Goal: Transaction & Acquisition: Purchase product/service

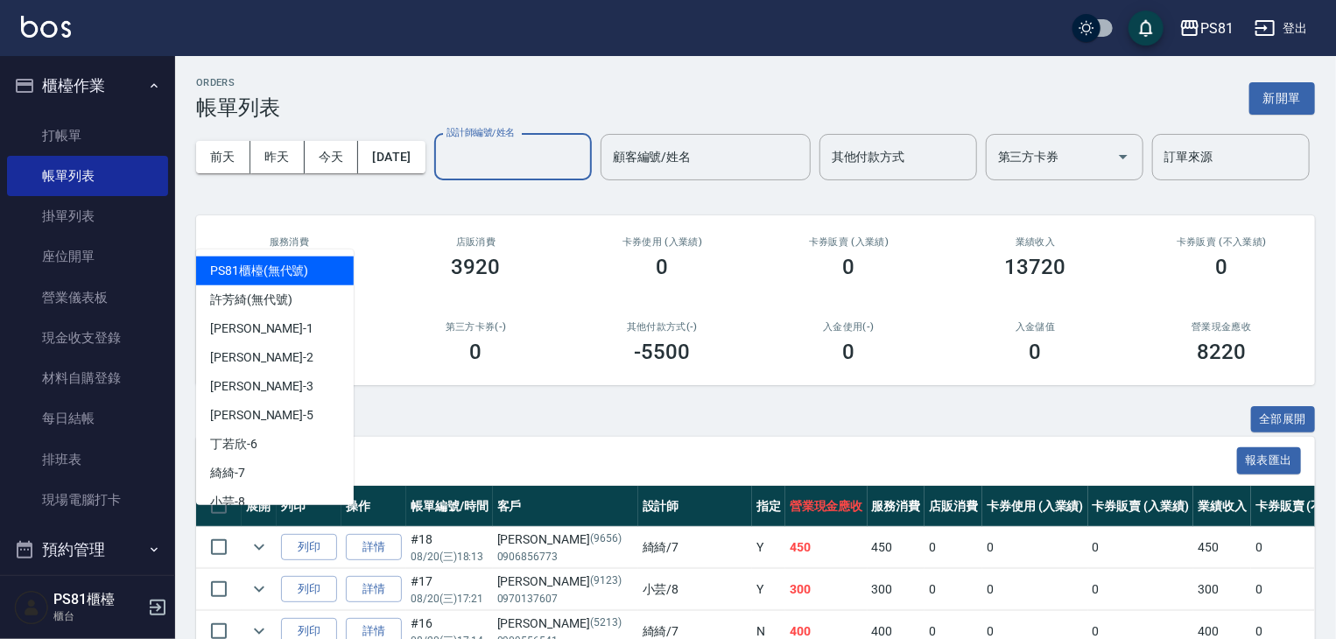
click at [442, 172] on input "設計師編號/姓名" at bounding box center [513, 157] width 142 height 31
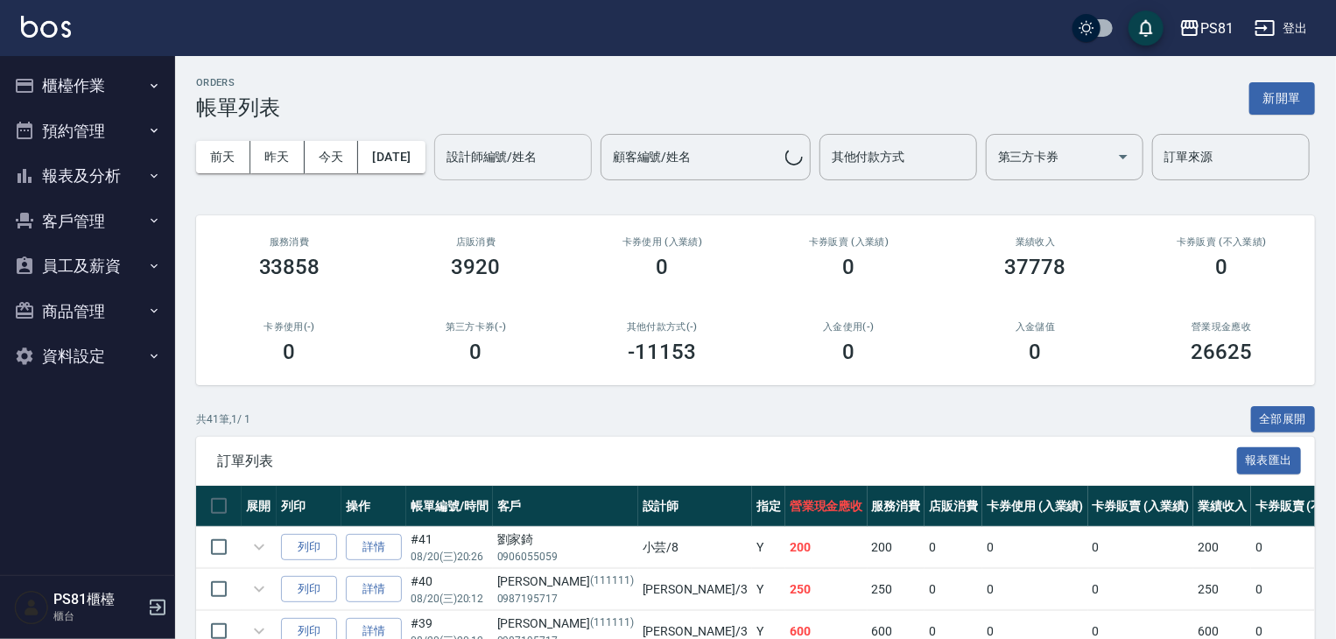
click at [442, 172] on input "設計師編號/姓名" at bounding box center [513, 157] width 142 height 31
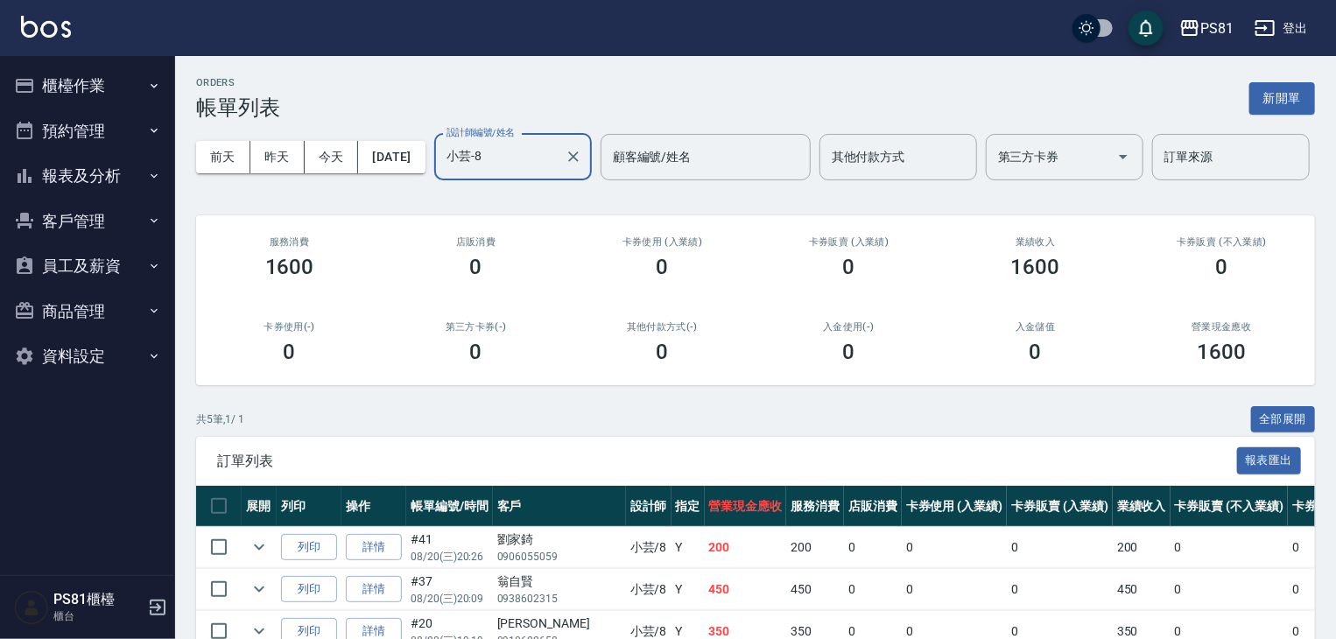
click at [442, 172] on input "小芸-8" at bounding box center [500, 157] width 116 height 31
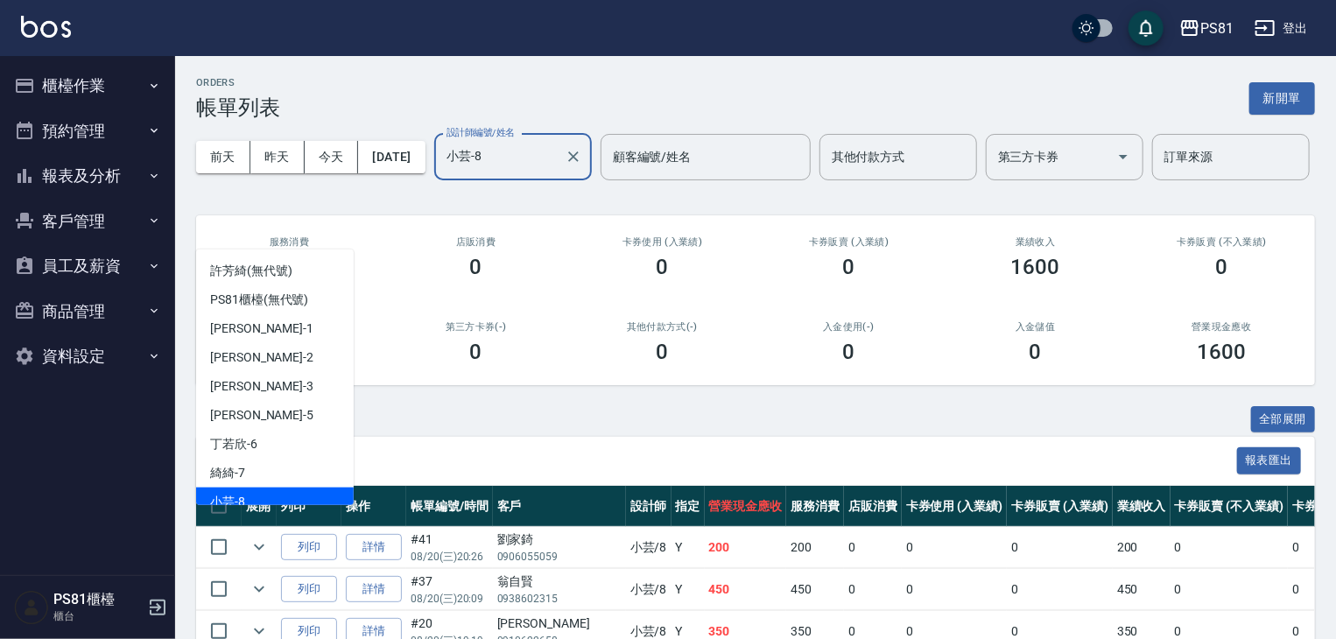
scroll to position [11, 0]
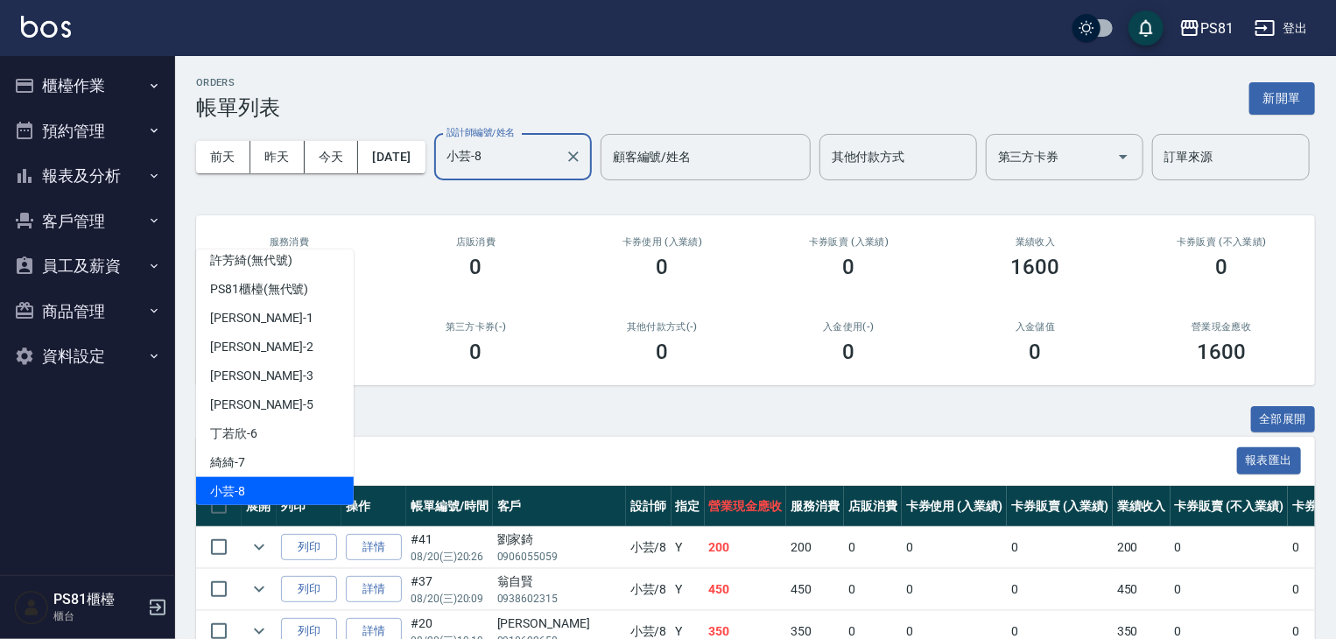
click at [442, 172] on input "小芸-8" at bounding box center [500, 157] width 116 height 31
drag, startPoint x: 284, startPoint y: 225, endPoint x: 284, endPoint y: 235, distance: 10.5
click at [442, 172] on input "小芸-8" at bounding box center [500, 157] width 116 height 31
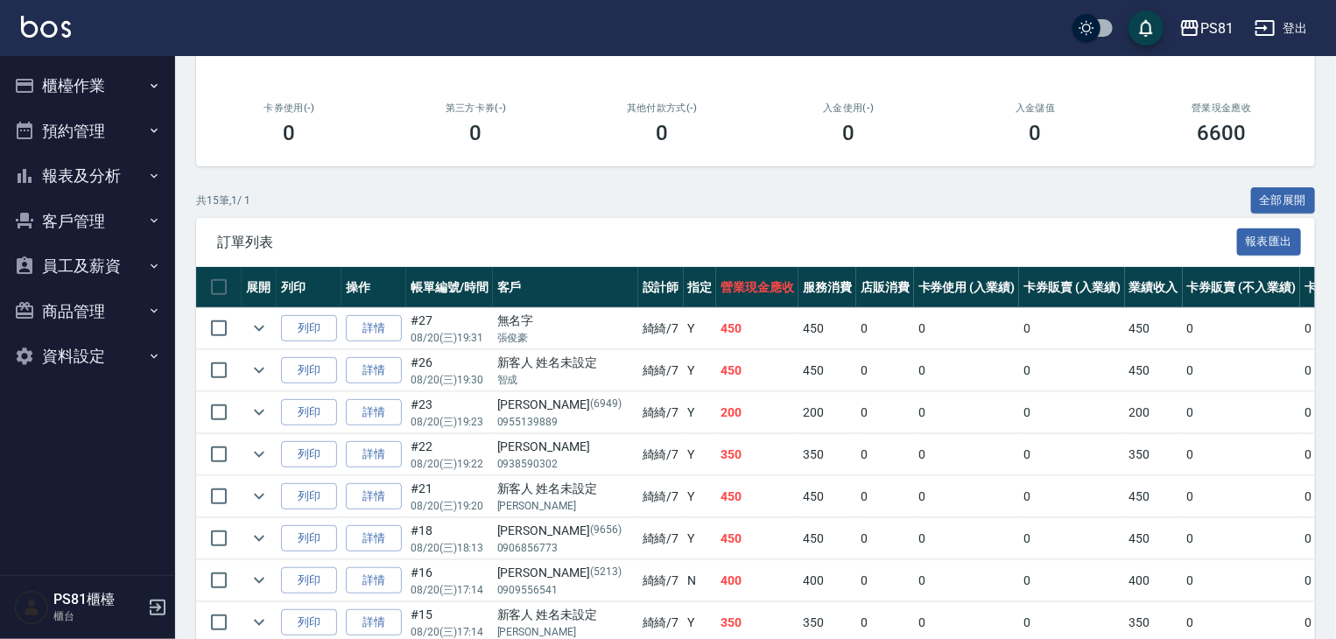
scroll to position [124, 0]
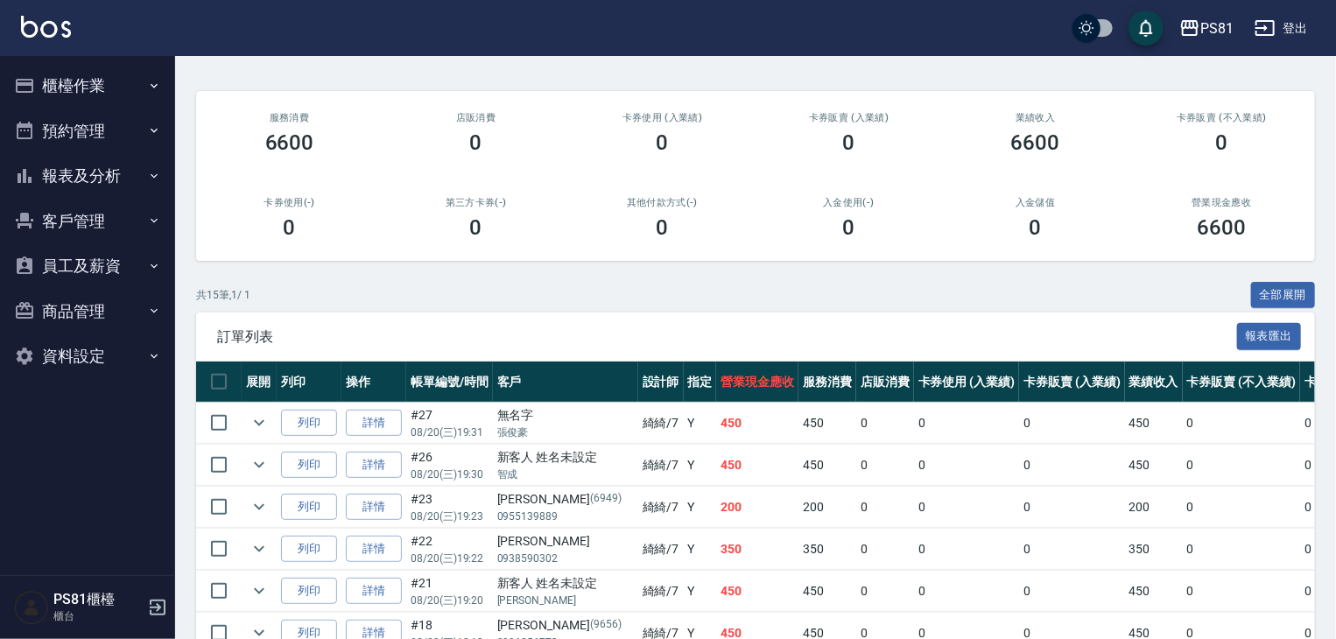
type input "綺綺-7"
drag, startPoint x: 106, startPoint y: 95, endPoint x: 111, endPoint y: 107, distance: 12.5
click at [106, 95] on button "櫃檯作業" at bounding box center [87, 86] width 161 height 46
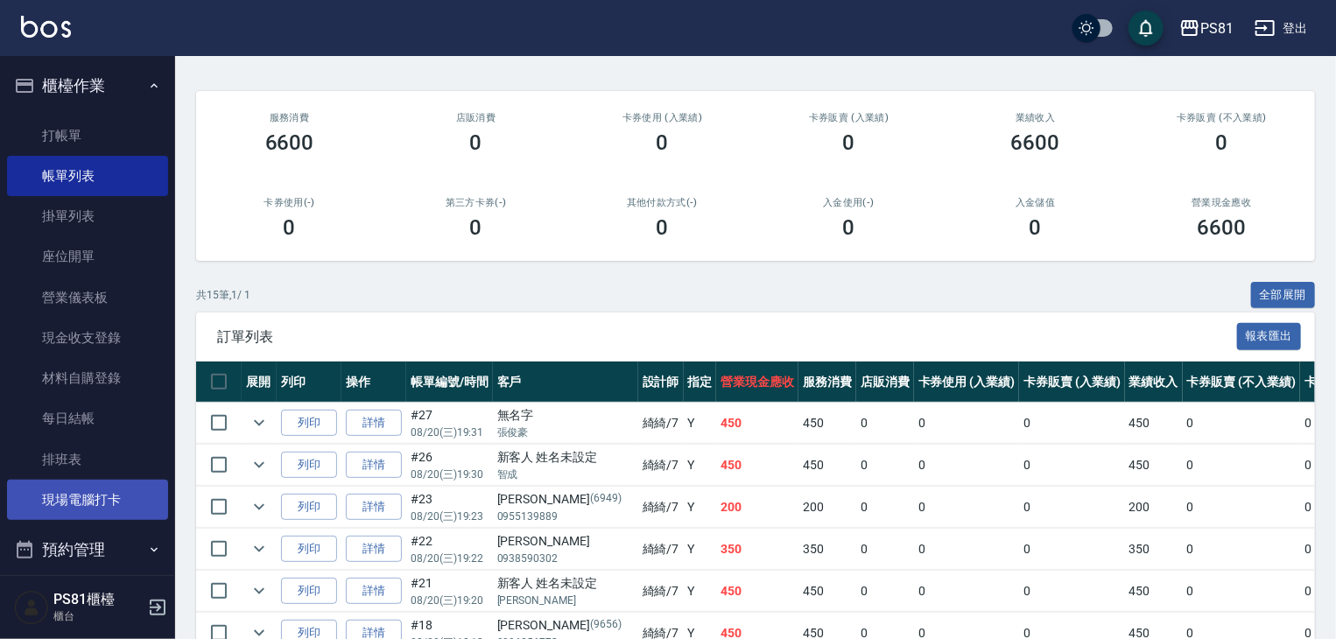
click at [122, 491] on link "現場電腦打卡" at bounding box center [87, 500] width 161 height 40
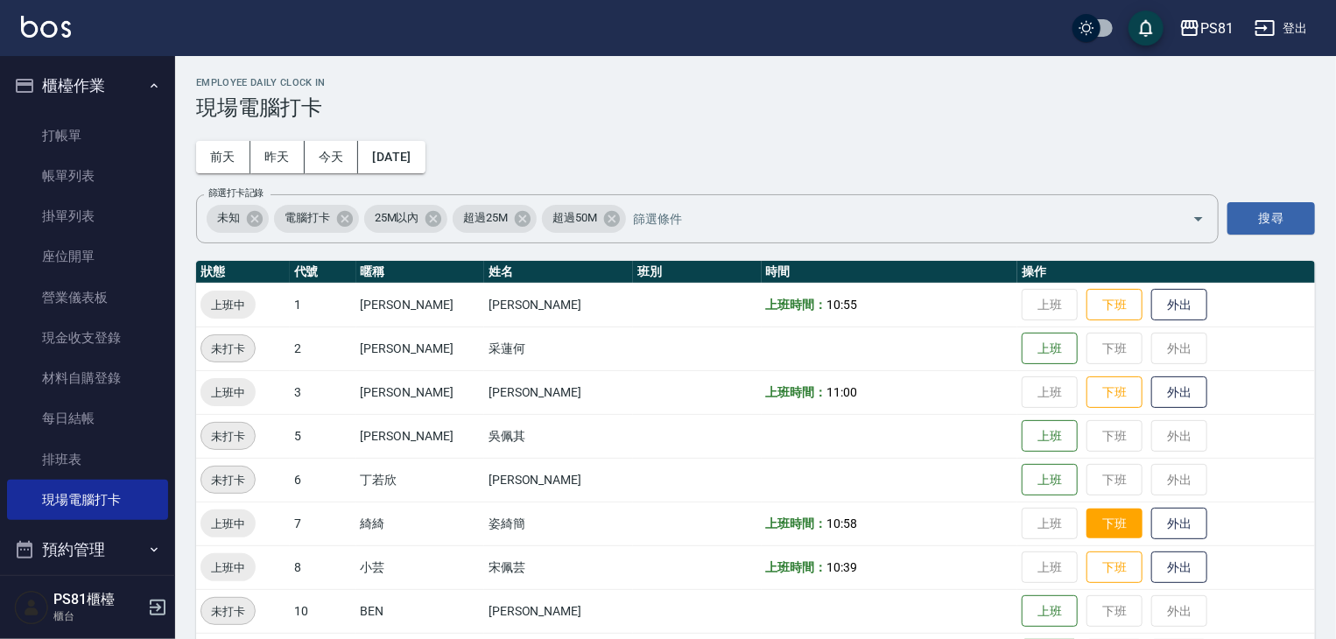
click at [1103, 537] on button "下班" at bounding box center [1114, 524] width 56 height 31
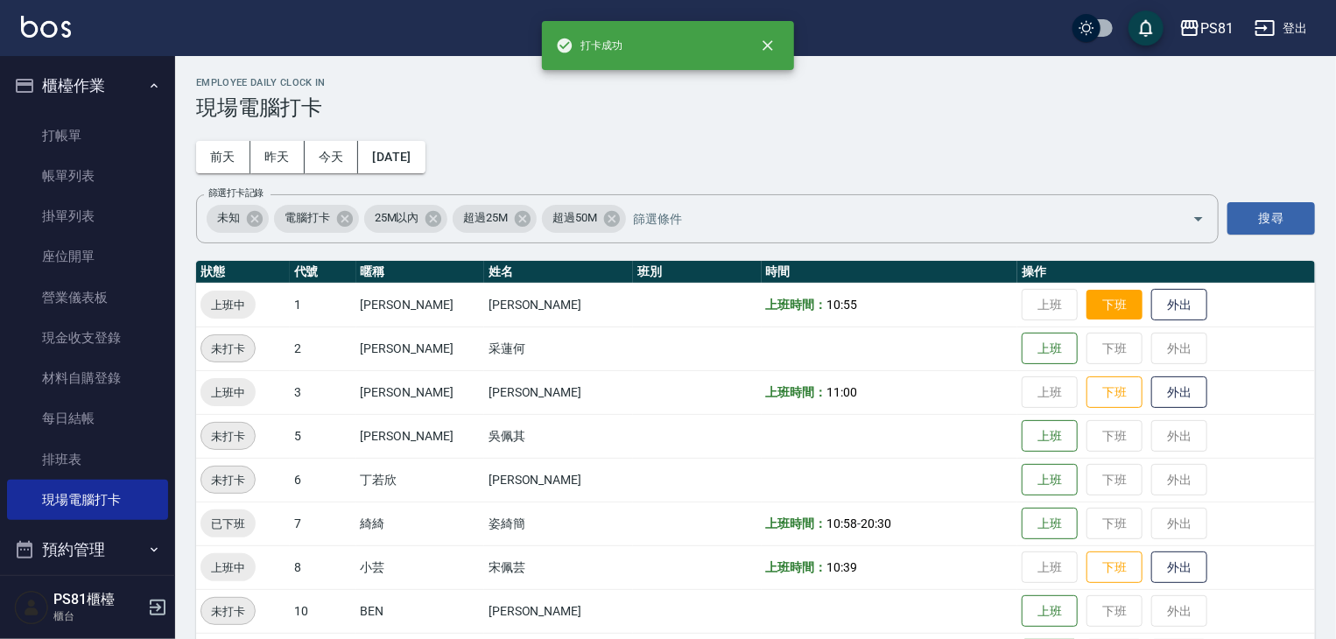
click at [1089, 309] on button "下班" at bounding box center [1114, 305] width 56 height 31
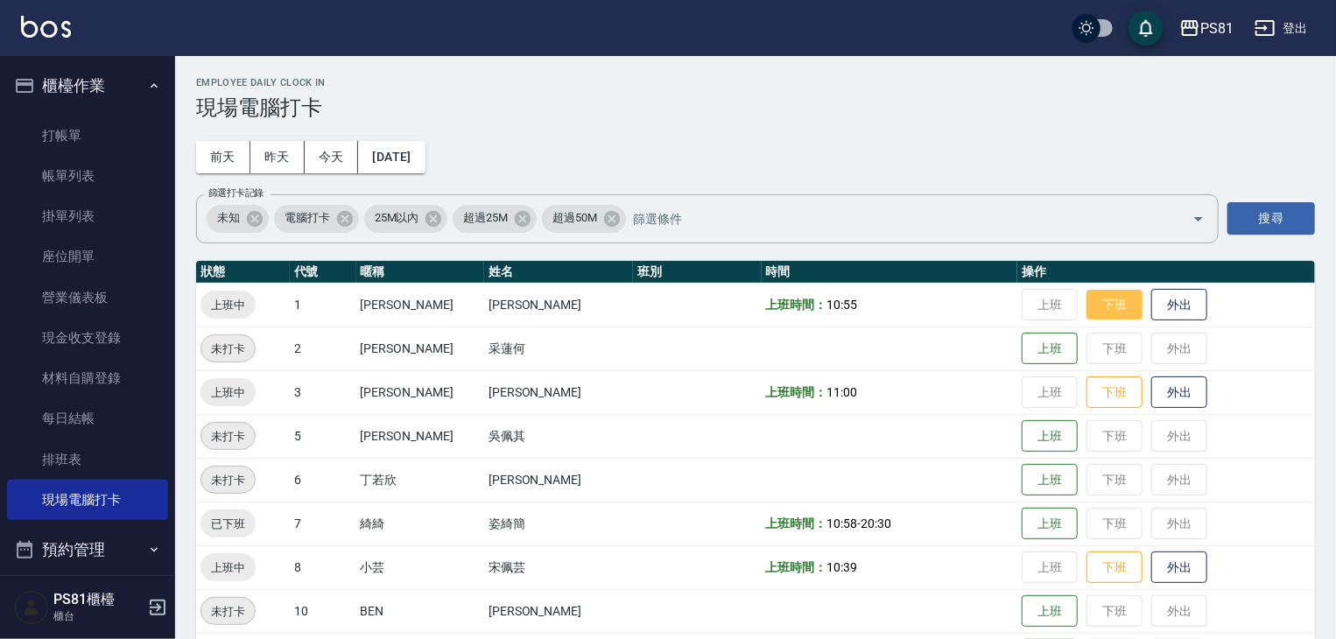
click at [1102, 309] on button "下班" at bounding box center [1114, 305] width 56 height 31
click at [1116, 382] on button "下班" at bounding box center [1114, 392] width 56 height 31
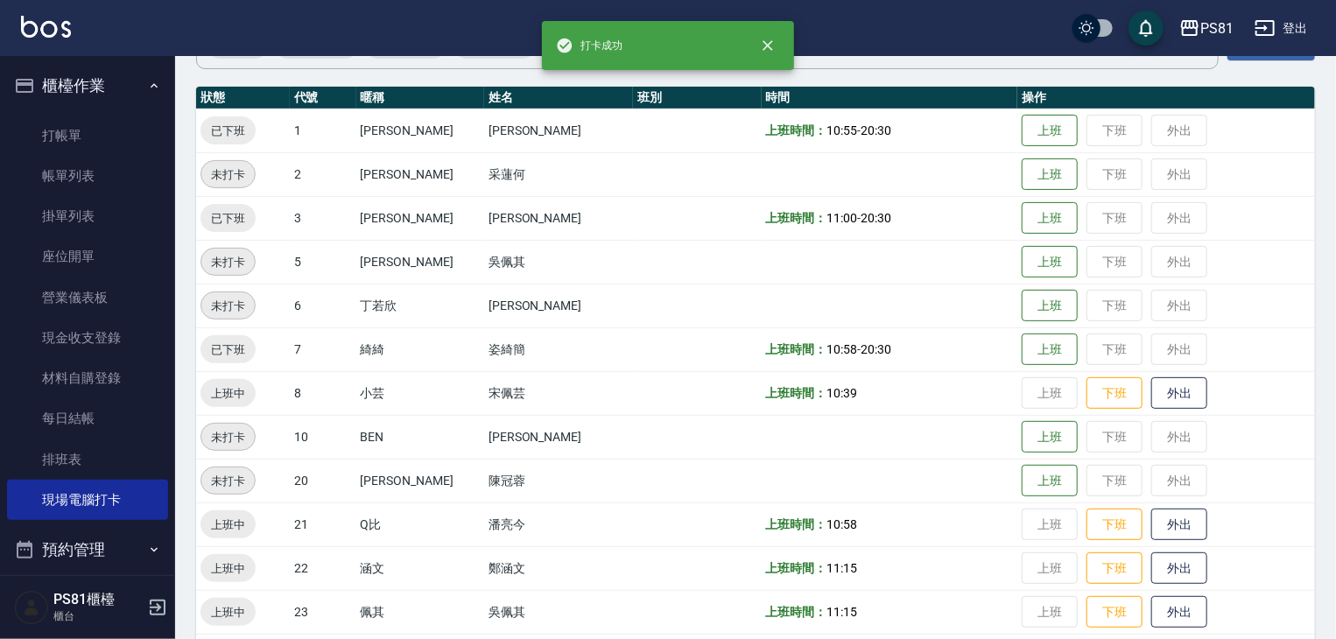
scroll to position [175, 0]
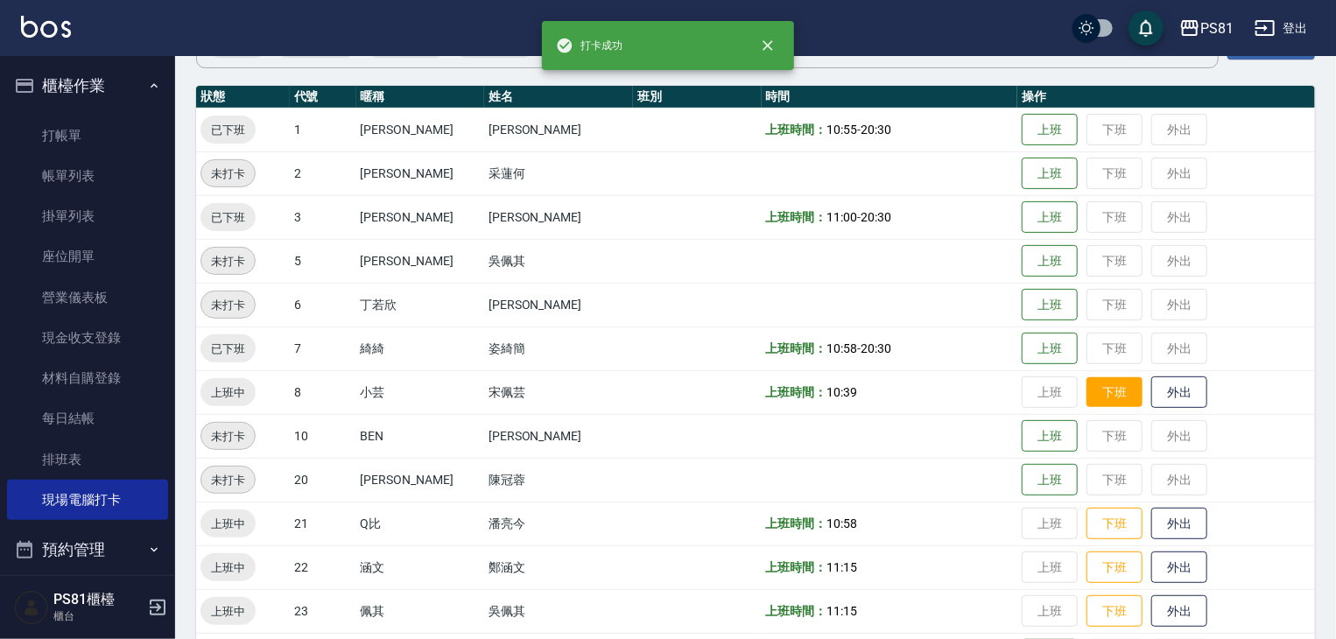
click at [1099, 391] on button "下班" at bounding box center [1114, 392] width 56 height 31
click at [1102, 531] on button "下班" at bounding box center [1114, 524] width 56 height 31
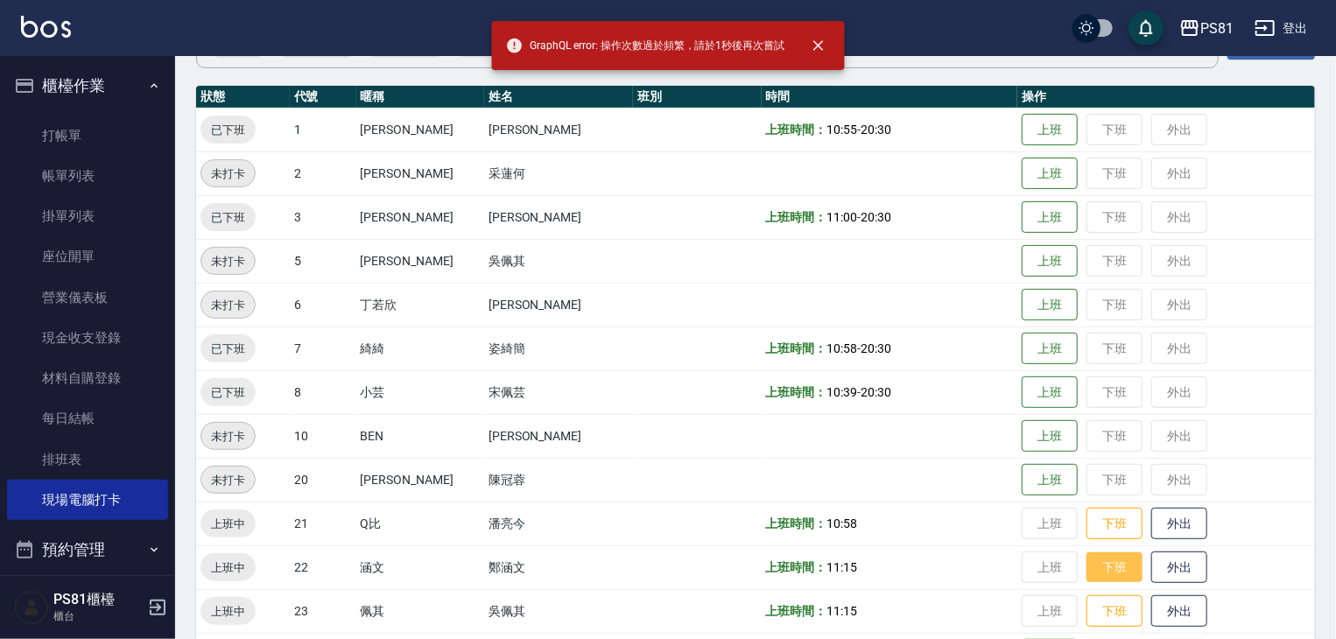
click at [1109, 574] on button "下班" at bounding box center [1114, 567] width 56 height 31
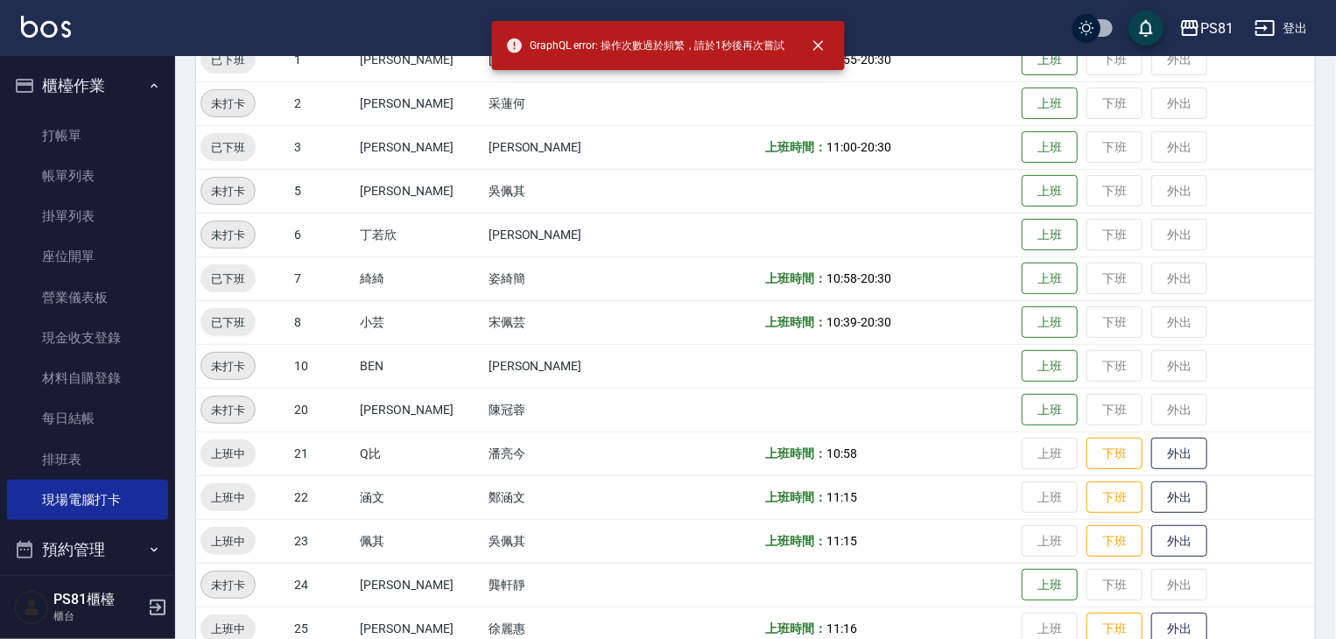
scroll to position [350, 0]
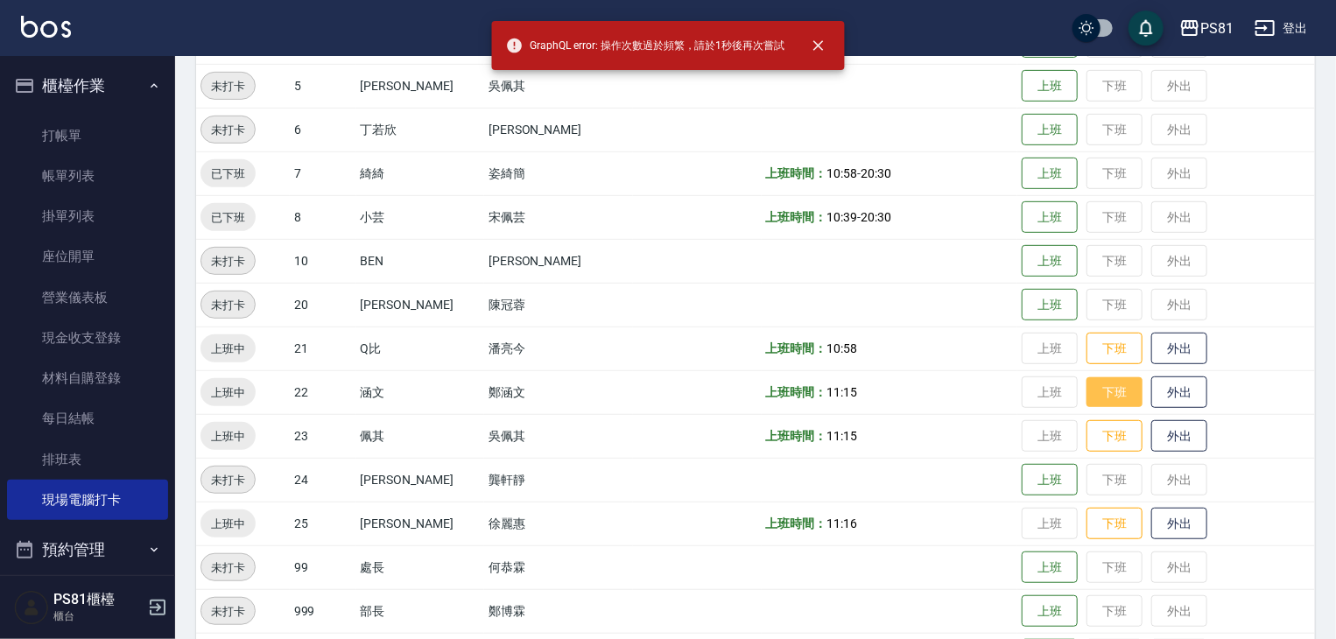
click at [1099, 379] on button "下班" at bounding box center [1114, 392] width 56 height 31
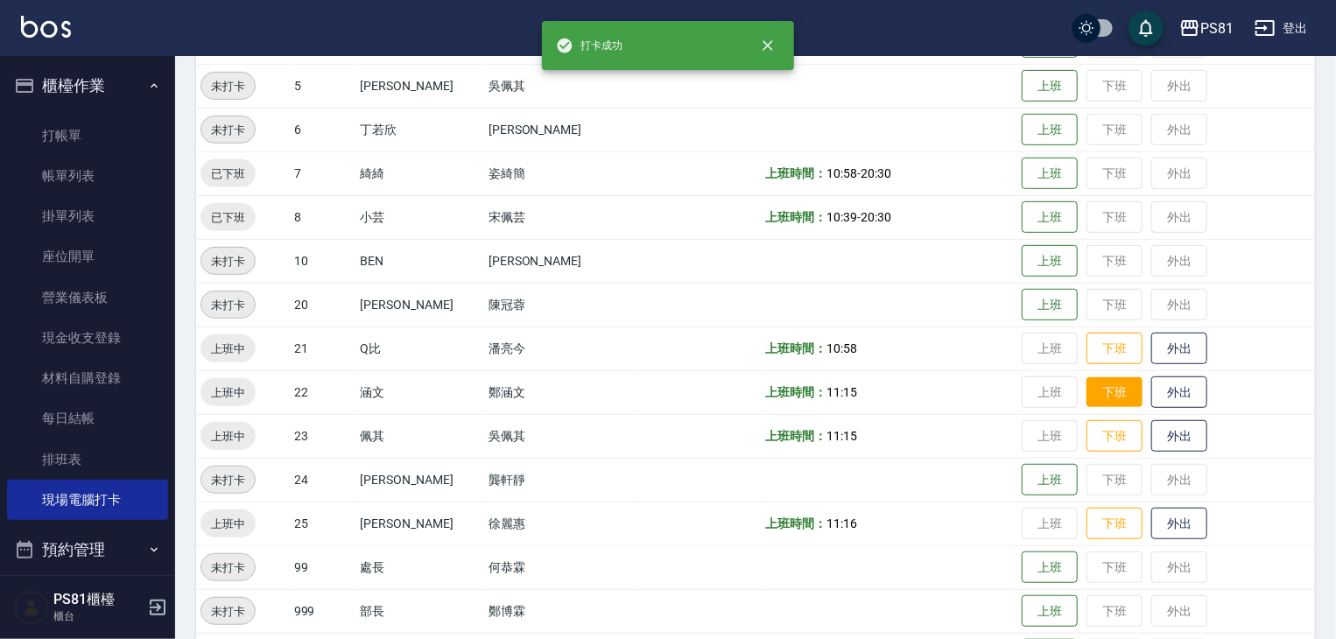
click at [1103, 395] on td "上班 下班 外出" at bounding box center [1166, 392] width 298 height 44
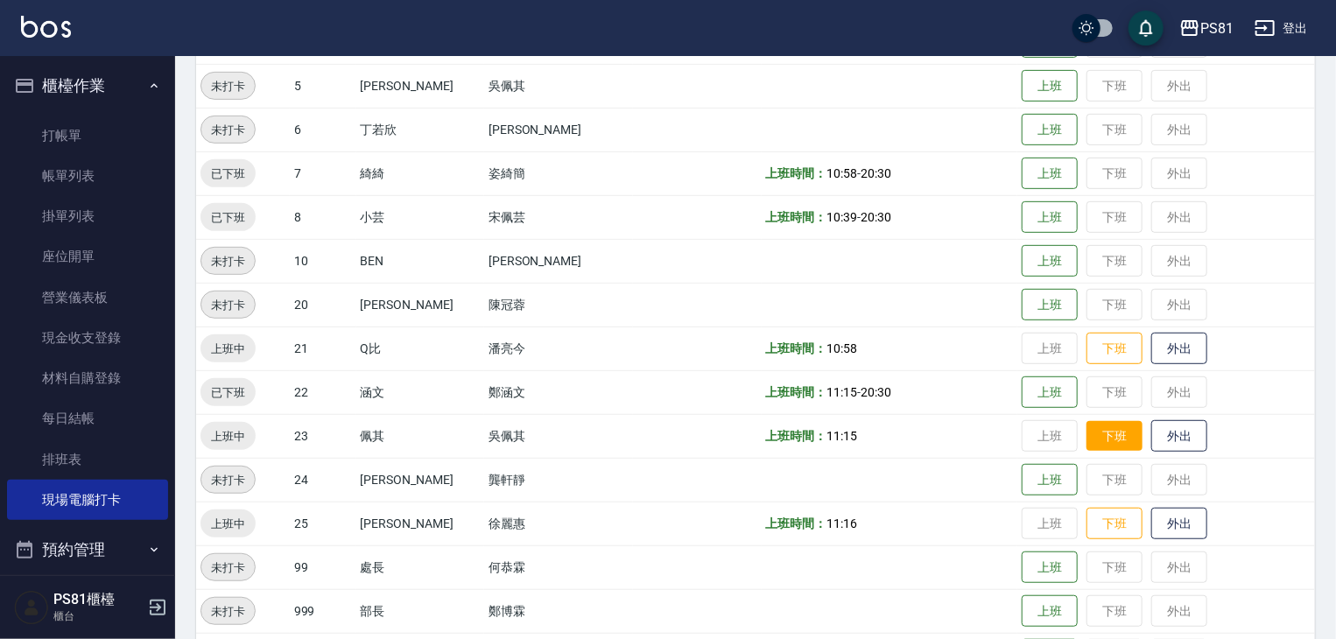
click at [1104, 450] on button "下班" at bounding box center [1114, 436] width 56 height 31
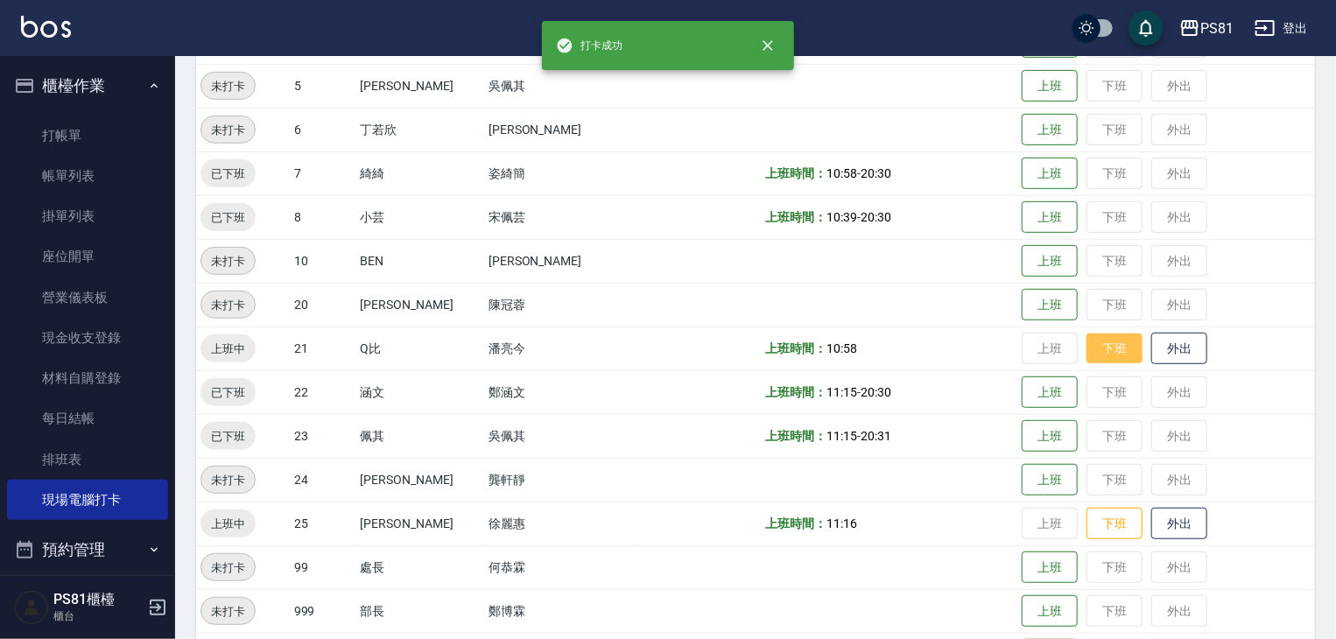
click at [1093, 348] on button "下班" at bounding box center [1114, 348] width 56 height 31
click at [1107, 524] on button "下班" at bounding box center [1114, 524] width 56 height 31
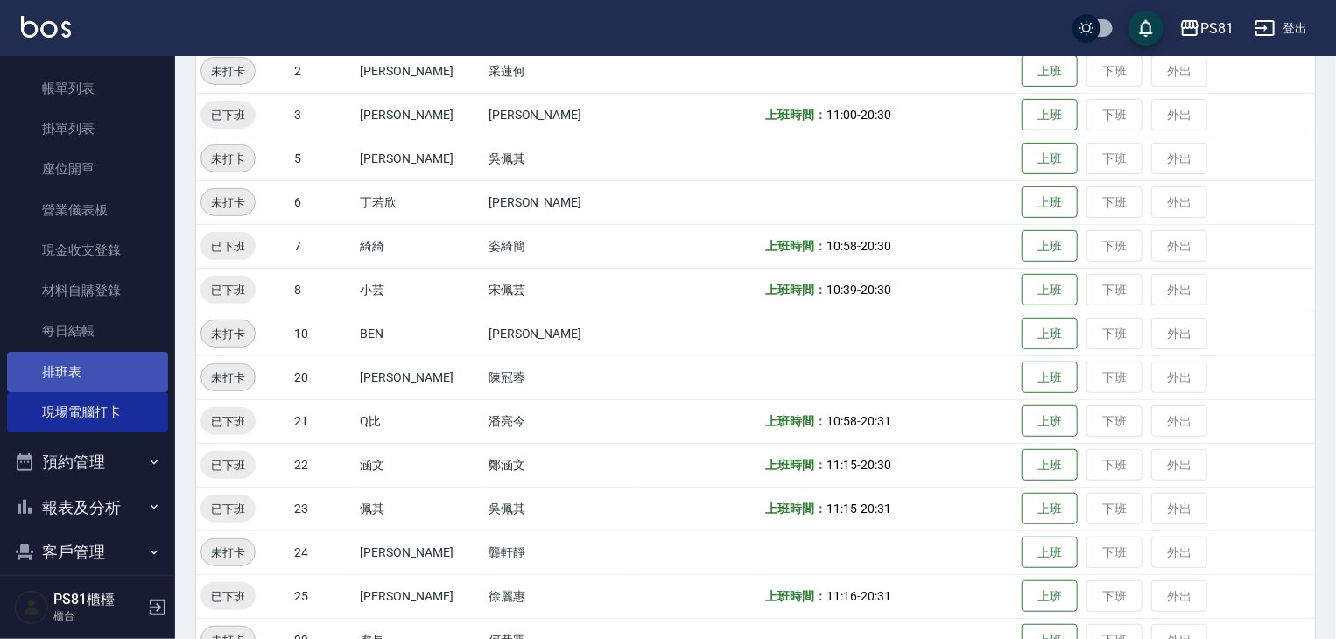
scroll to position [175, 0]
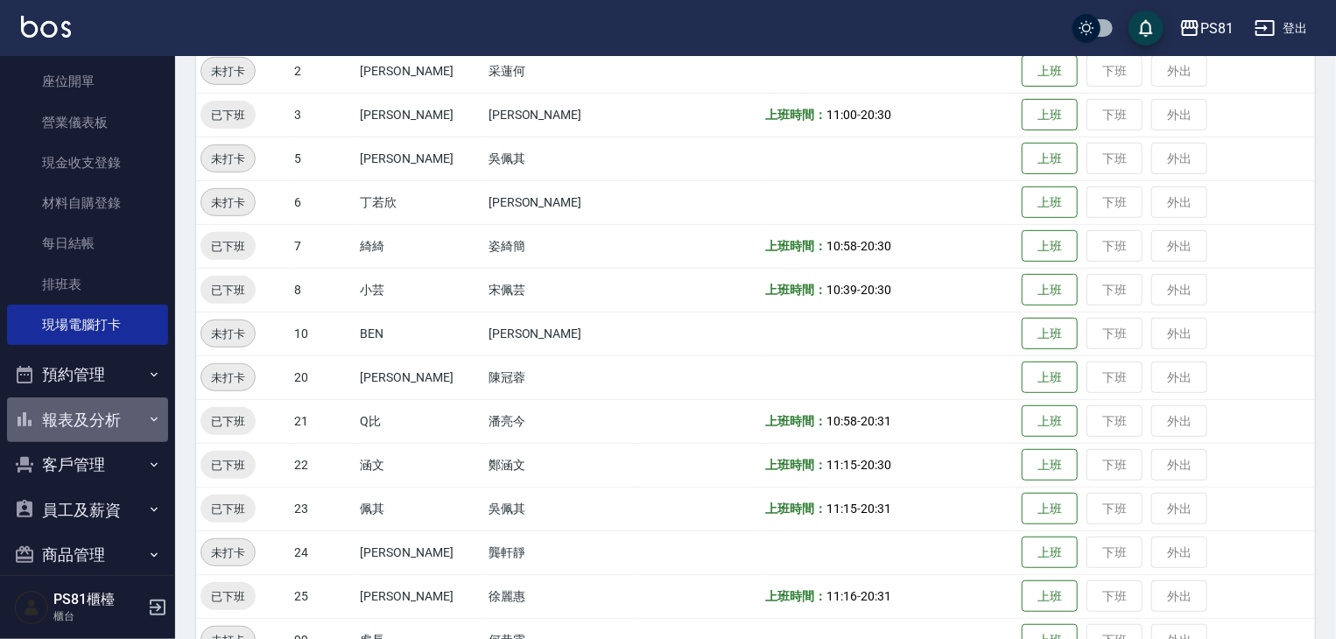
click at [147, 417] on icon "button" at bounding box center [154, 419] width 14 height 14
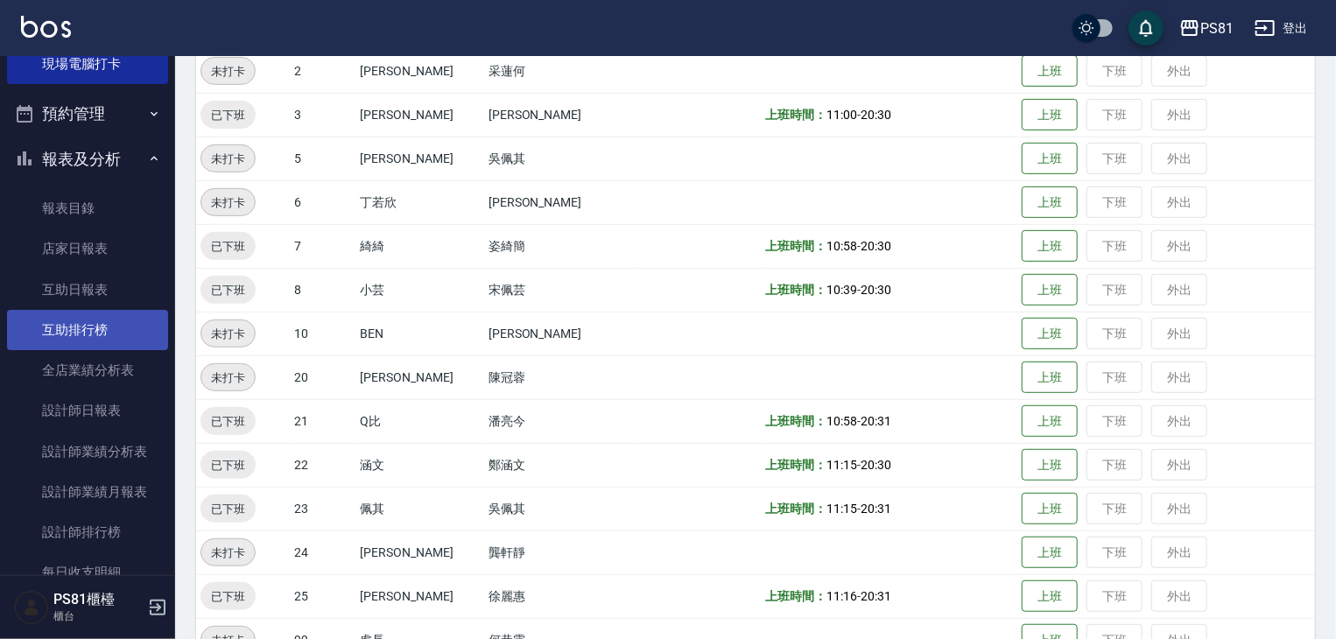
scroll to position [438, 0]
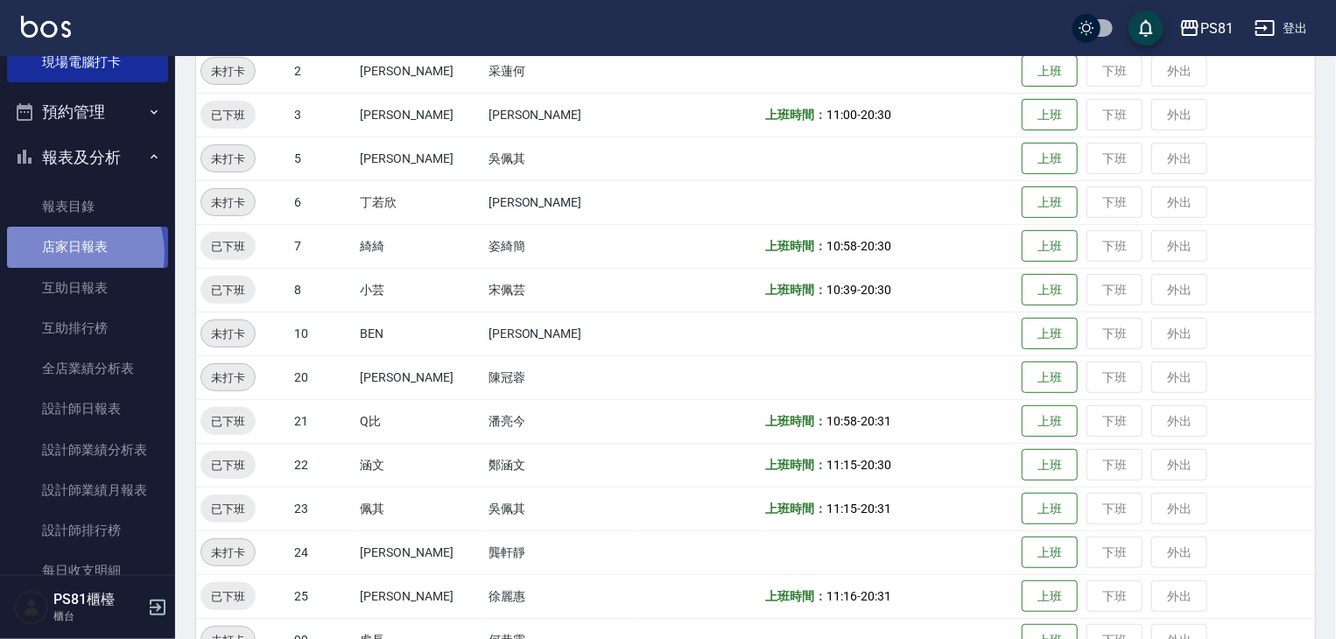
click at [70, 253] on link "店家日報表" at bounding box center [87, 247] width 161 height 40
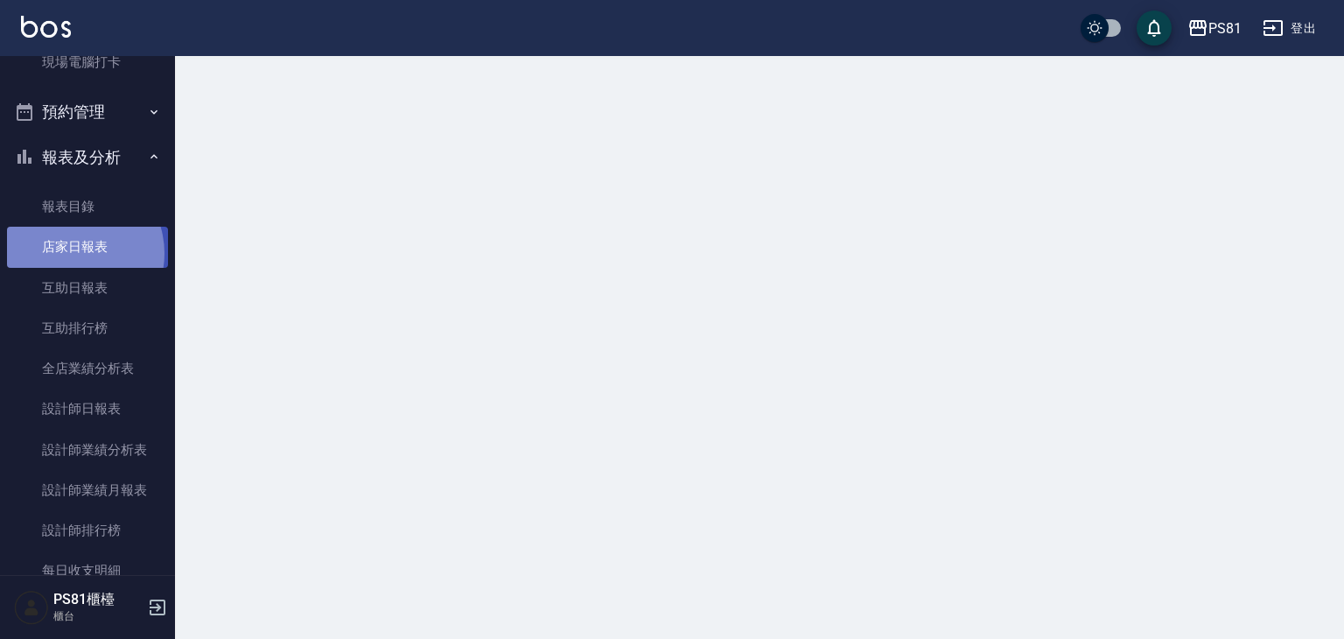
click at [70, 253] on link "店家日報表" at bounding box center [87, 247] width 161 height 40
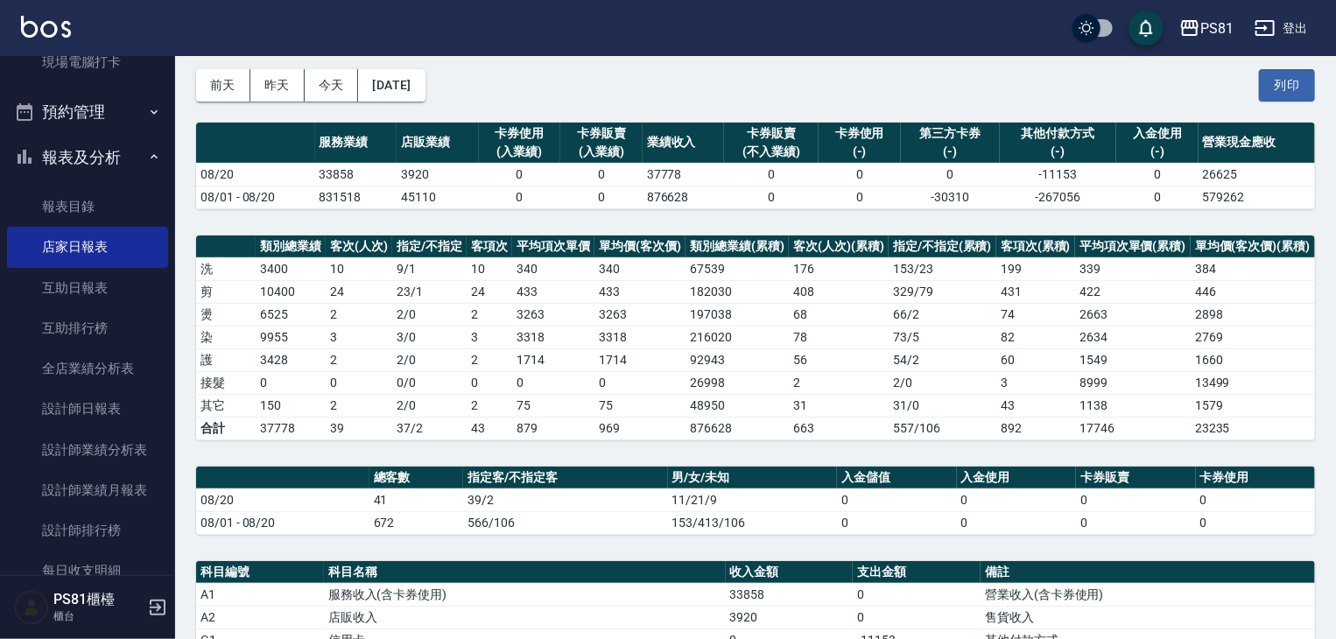
scroll to position [350, 0]
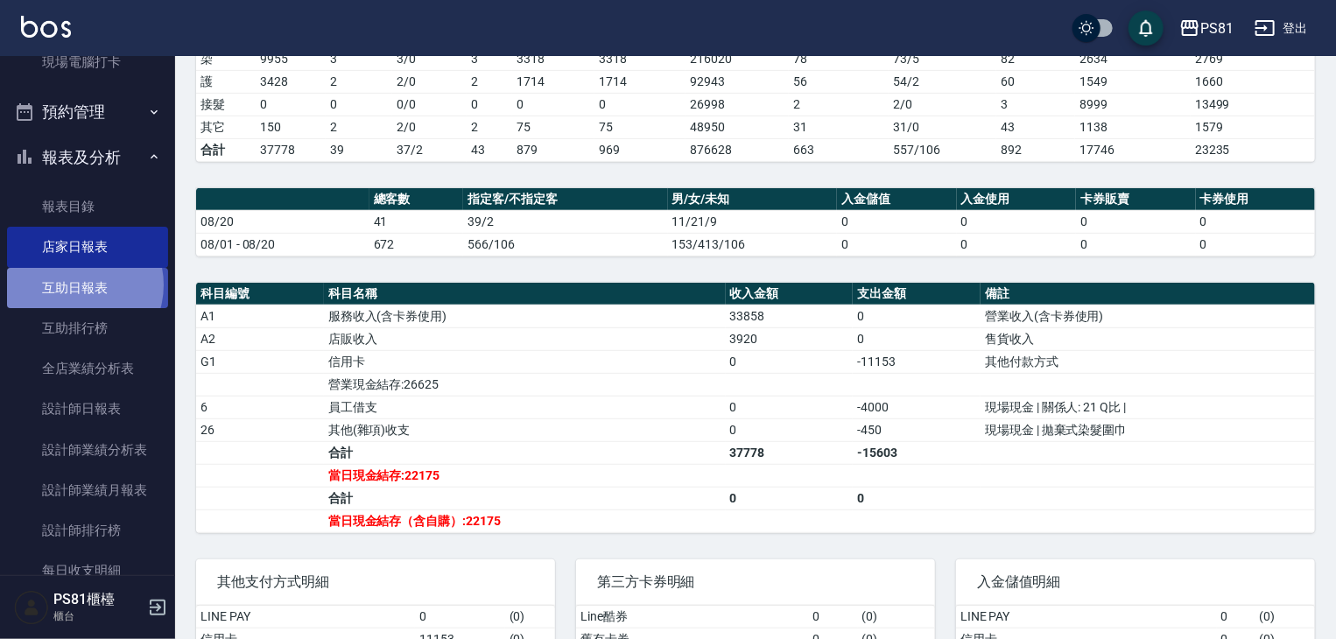
click at [74, 284] on link "互助日報表" at bounding box center [87, 288] width 161 height 40
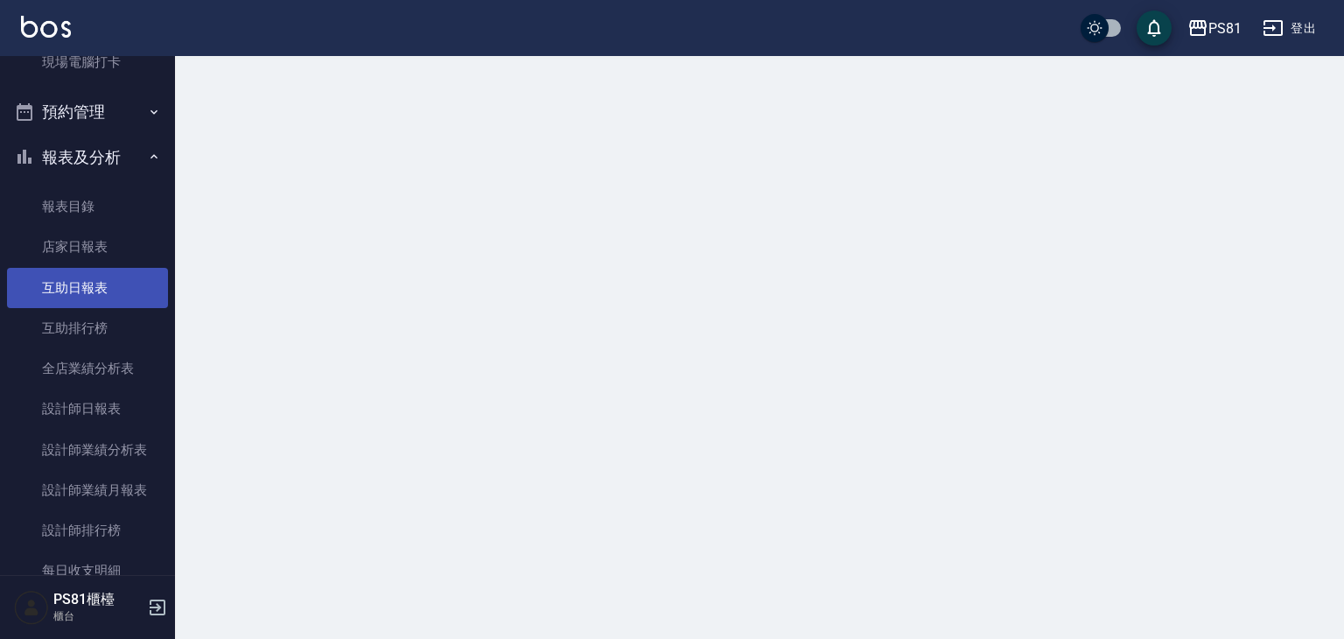
click at [74, 284] on link "互助日報表" at bounding box center [87, 288] width 161 height 40
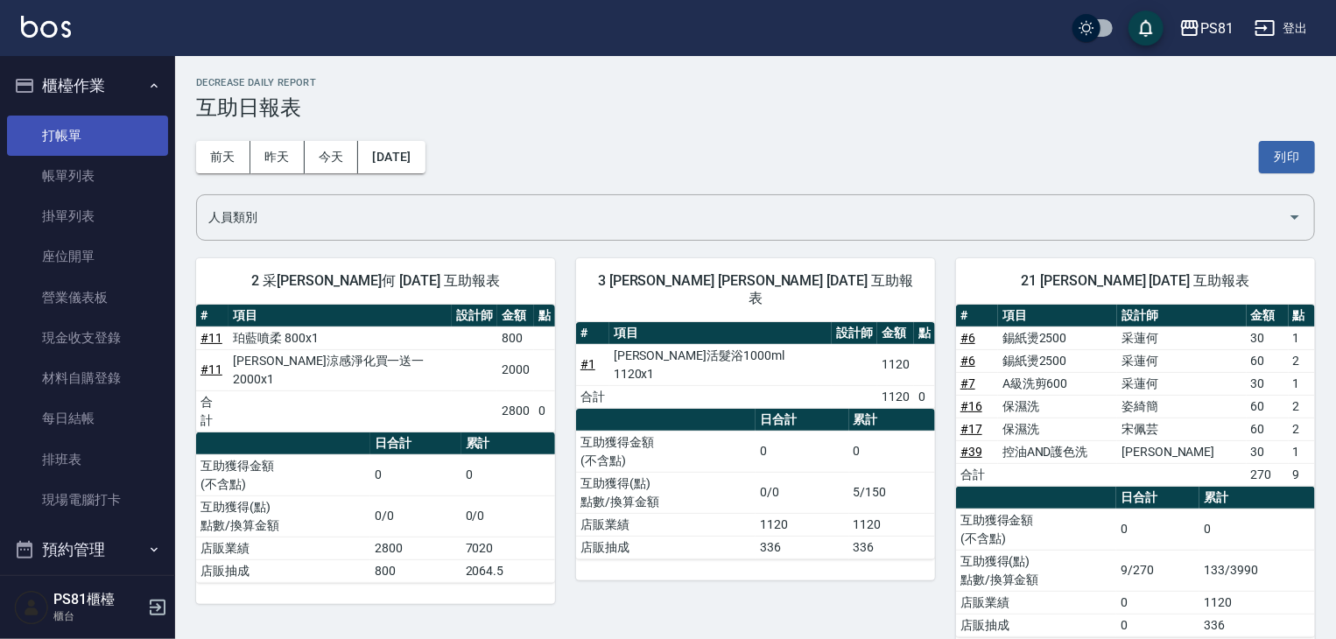
click at [70, 123] on link "打帳單" at bounding box center [87, 136] width 161 height 40
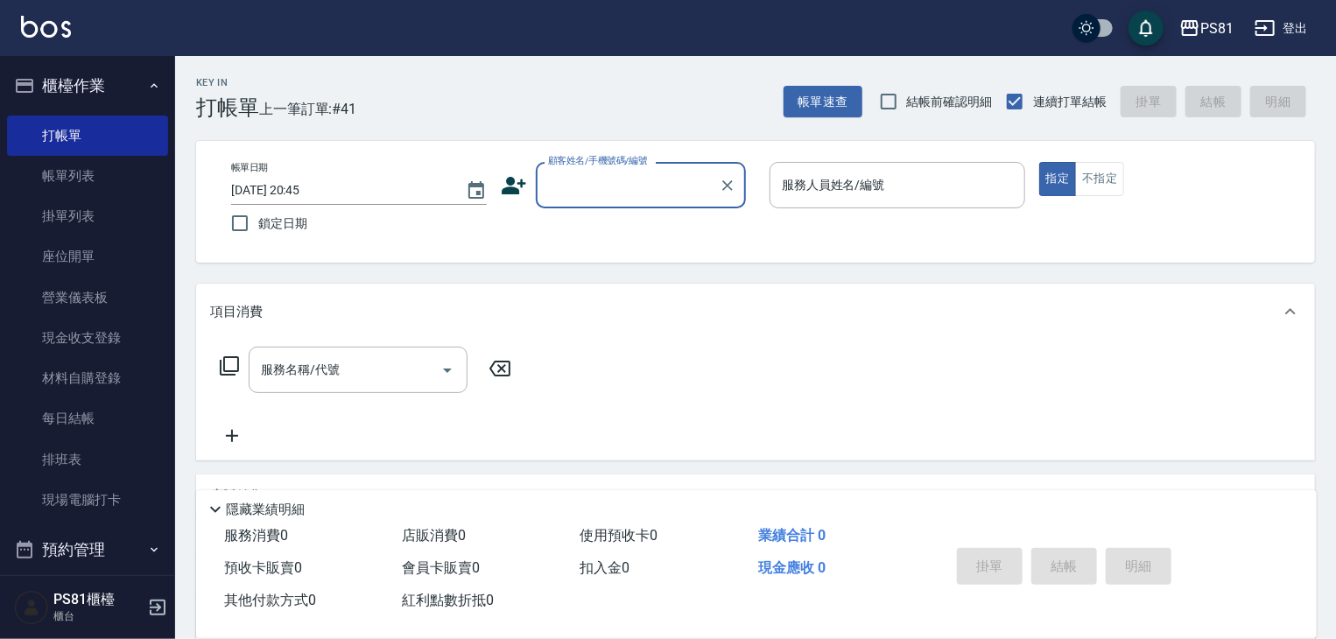
click at [604, 177] on input "顧客姓名/手機號碼/編號" at bounding box center [628, 185] width 168 height 31
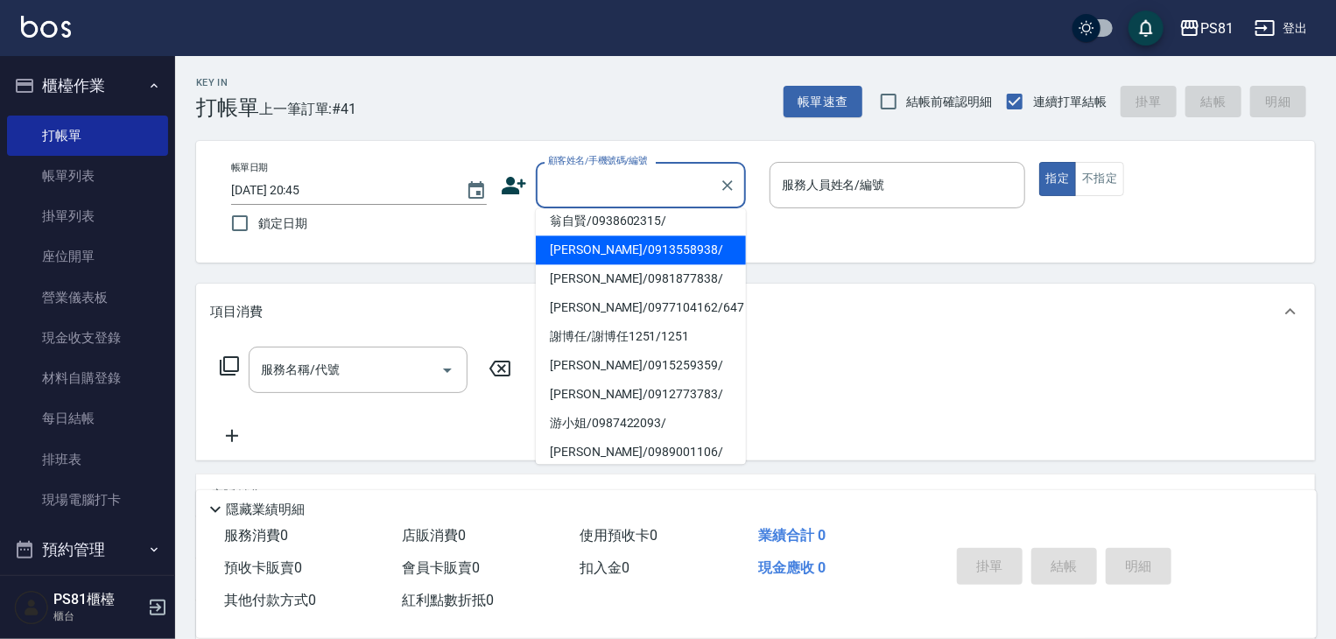
scroll to position [175, 0]
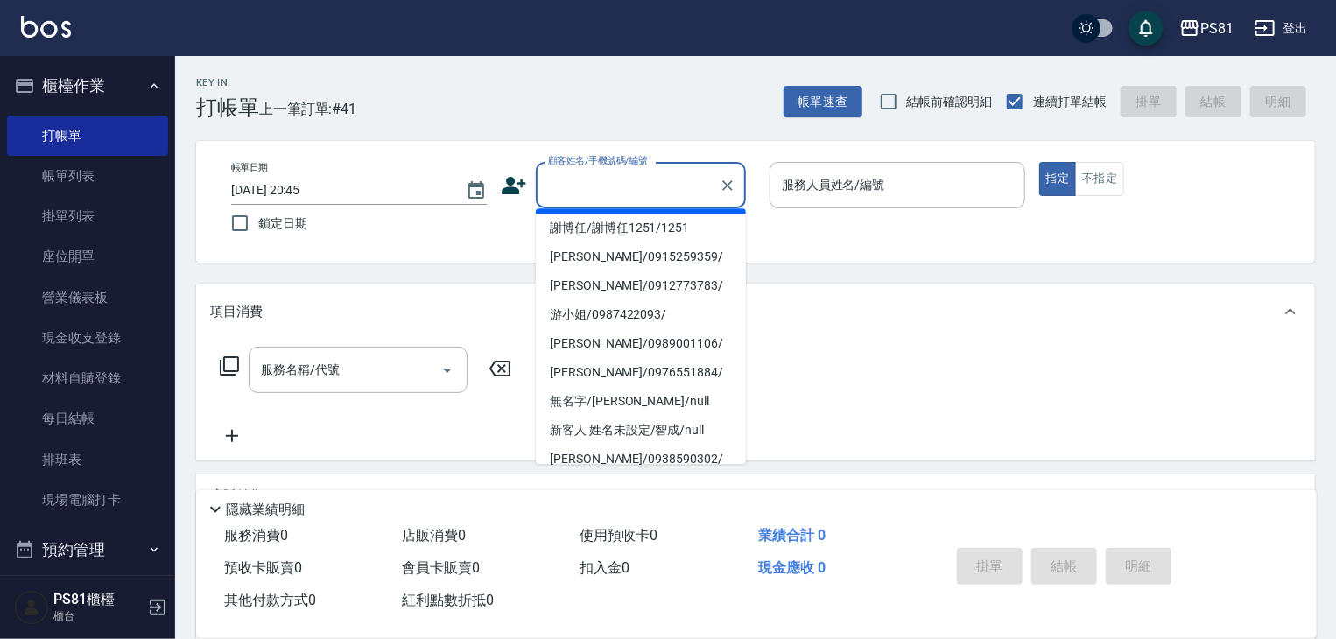
click at [628, 181] on input "顧客姓名/手機號碼/編號" at bounding box center [628, 185] width 168 height 31
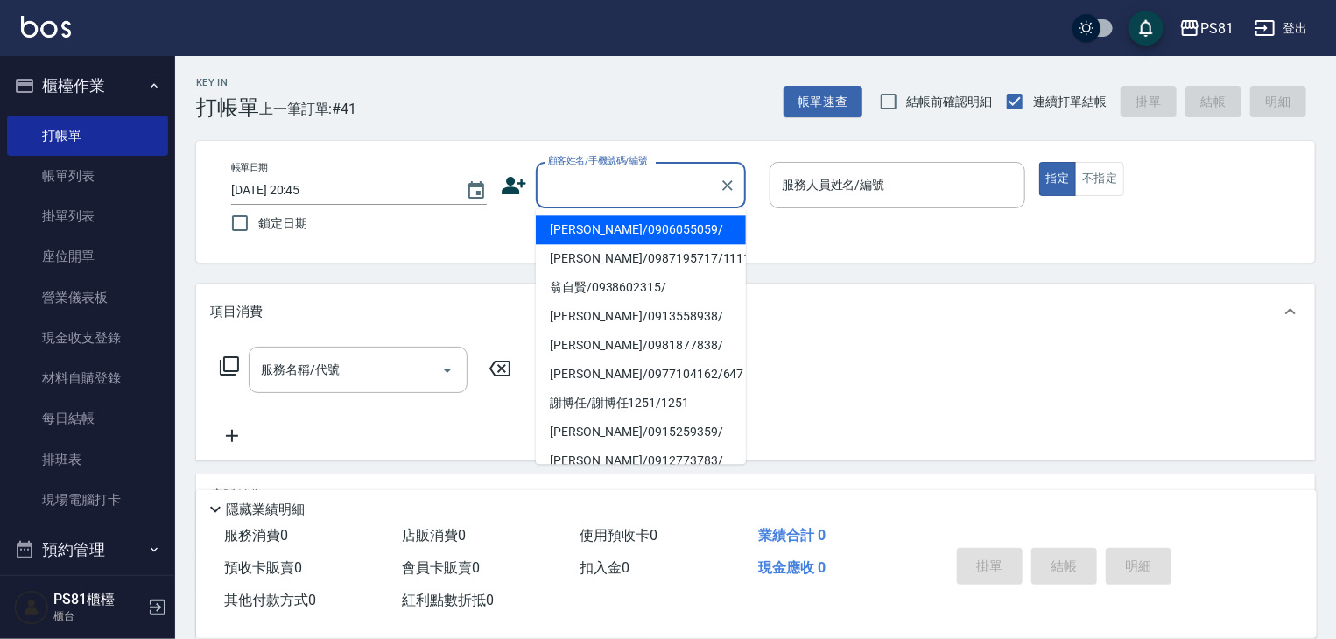
click at [624, 176] on input "顧客姓名/手機號碼/編號" at bounding box center [628, 185] width 168 height 31
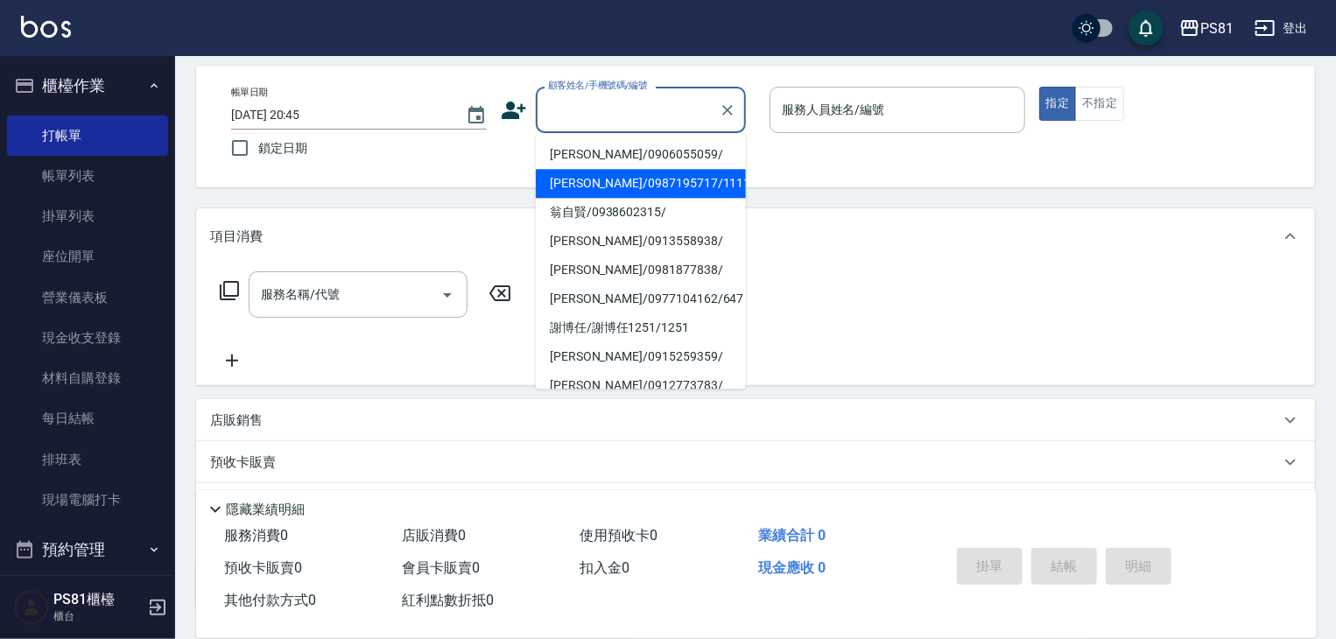
scroll to position [0, 0]
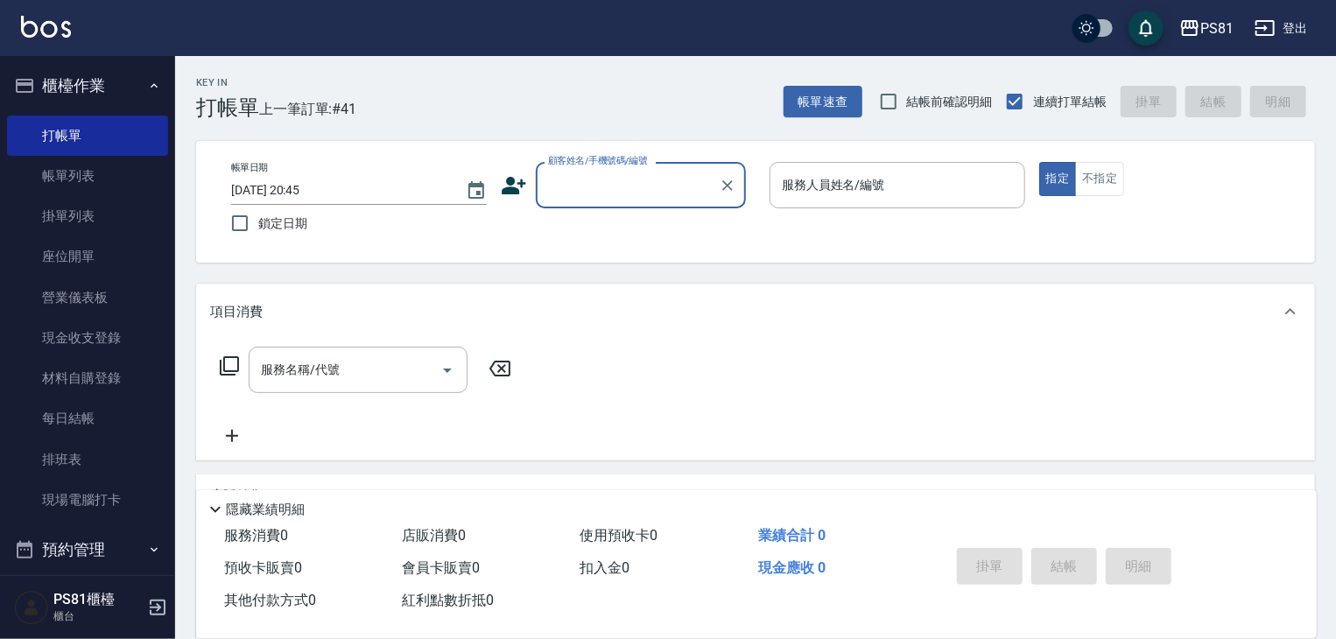
click at [648, 188] on input "顧客姓名/手機號碼/編號" at bounding box center [628, 185] width 168 height 31
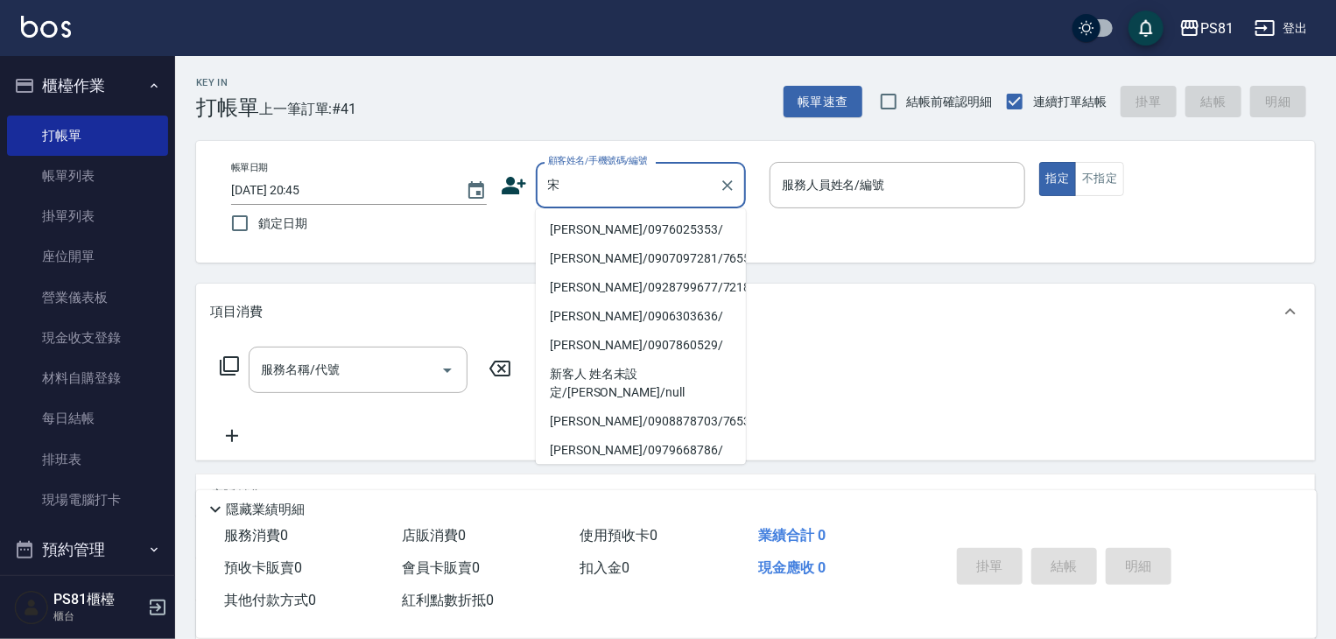
click at [639, 225] on li "宋佩觐/0976025353/" at bounding box center [641, 229] width 210 height 29
type input "宋佩觐/0976025353/"
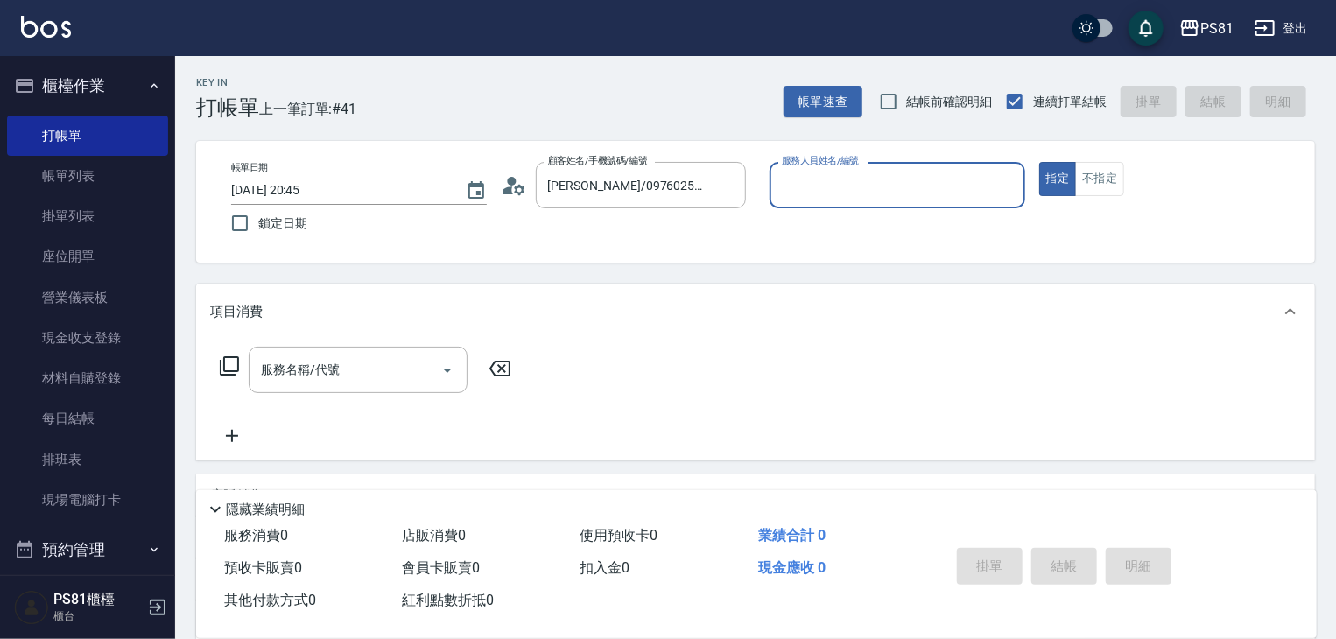
type input "小芸-8"
drag, startPoint x: 1013, startPoint y: 188, endPoint x: 975, endPoint y: 186, distance: 37.7
click at [1003, 186] on icon "Clear" at bounding box center [1007, 186] width 18 height 18
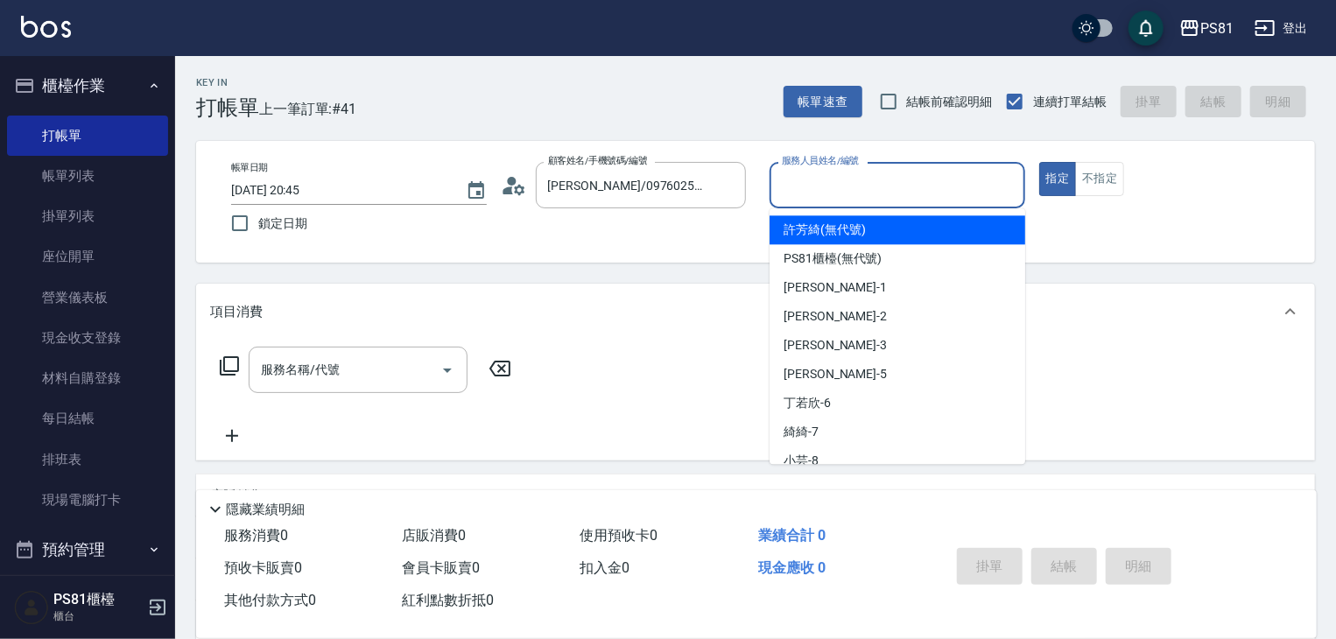
click at [974, 186] on input "服務人員姓名/編號" at bounding box center [897, 185] width 240 height 31
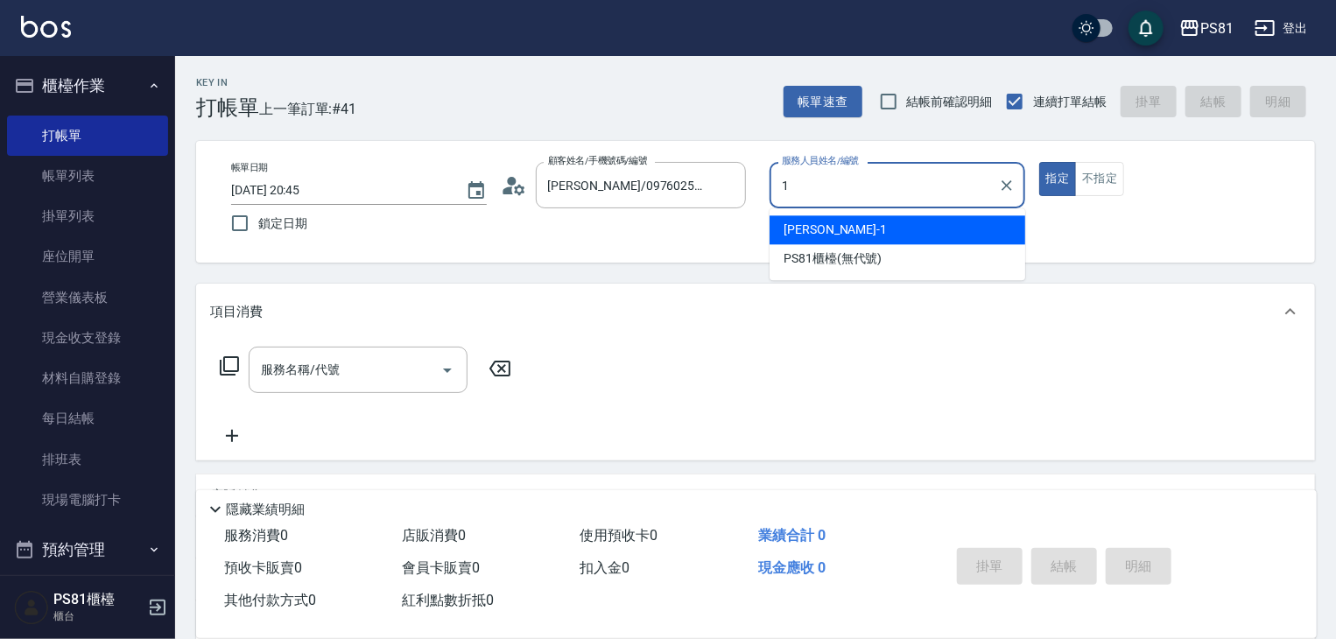
drag, startPoint x: 945, startPoint y: 227, endPoint x: 819, endPoint y: 208, distance: 127.4
click at [944, 226] on div "Kevin -1" at bounding box center [897, 229] width 256 height 29
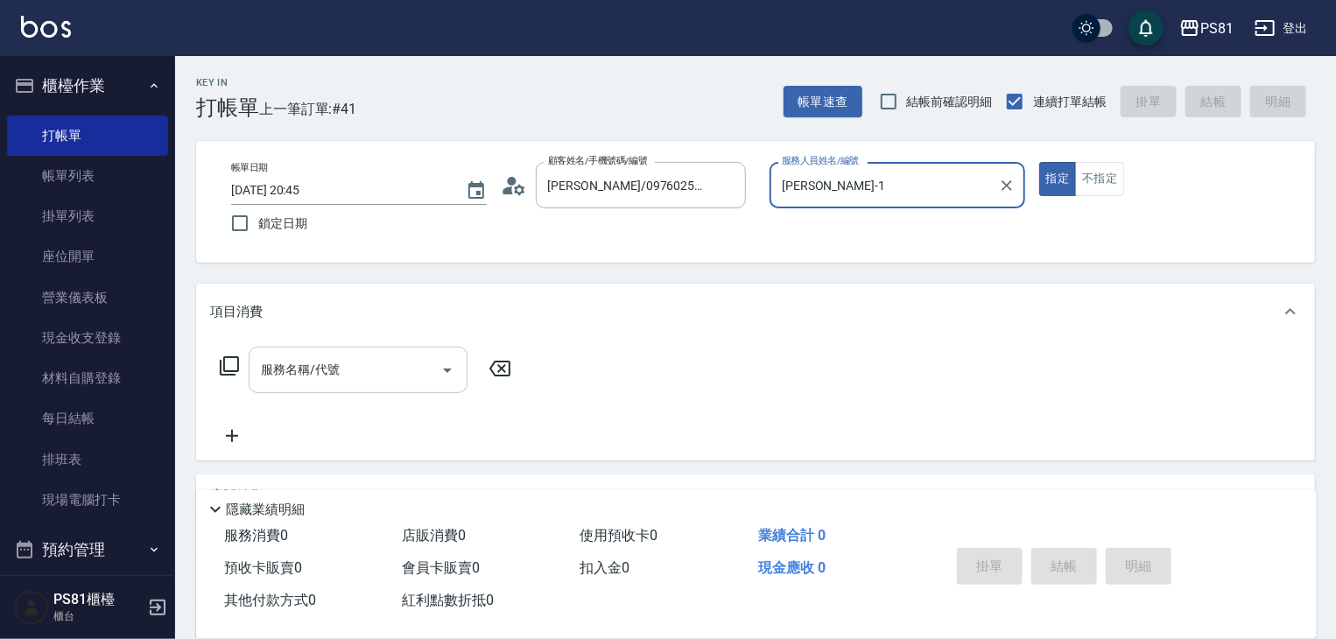
type input "Kevin-1"
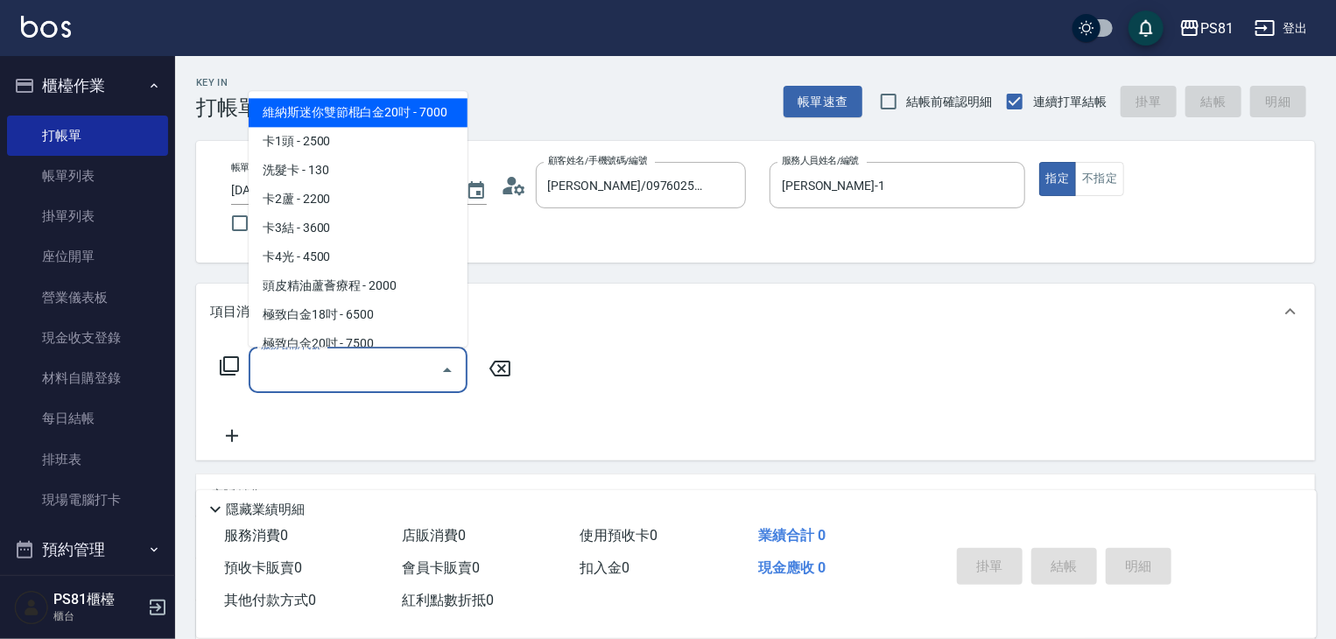
click at [396, 368] on input "服務名稱/代號" at bounding box center [344, 369] width 177 height 31
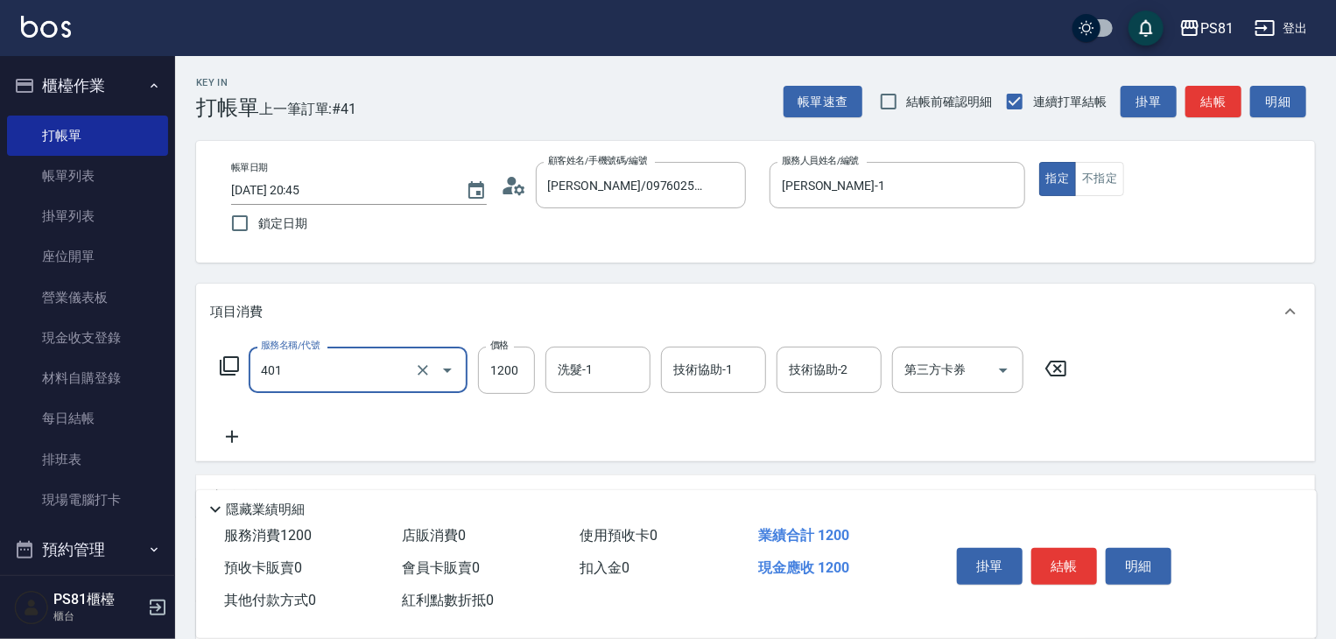
type input "基本染髮(401)"
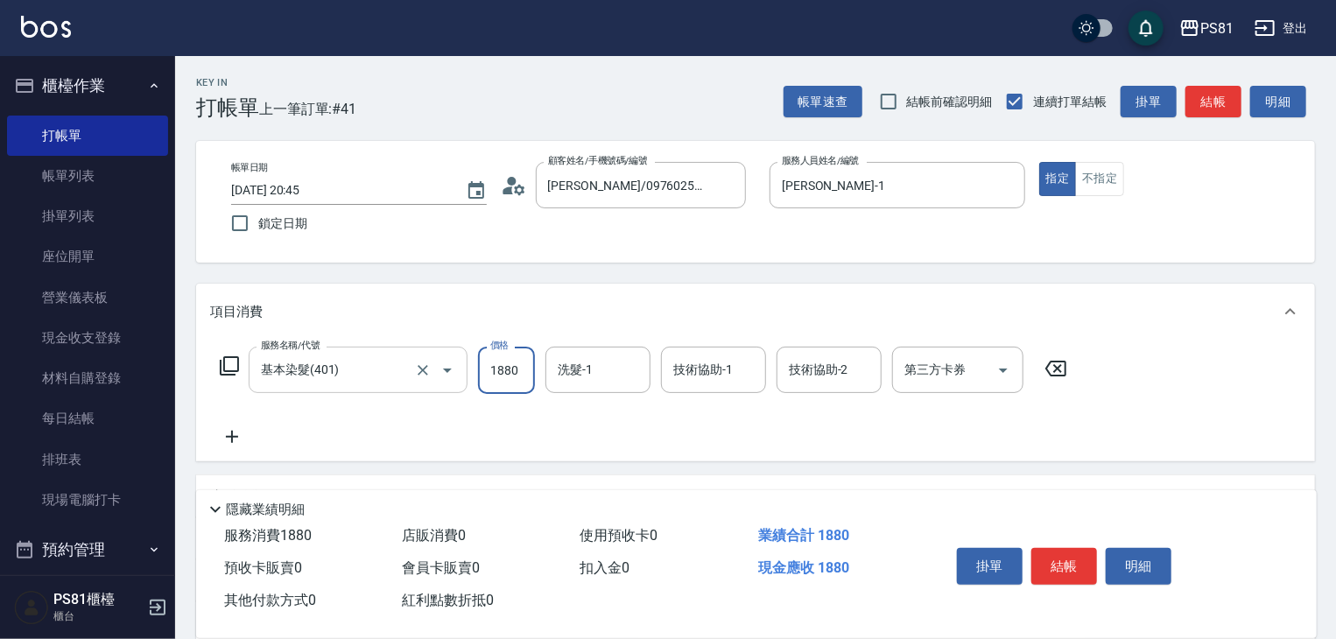
type input "1880"
type input "Q比-21"
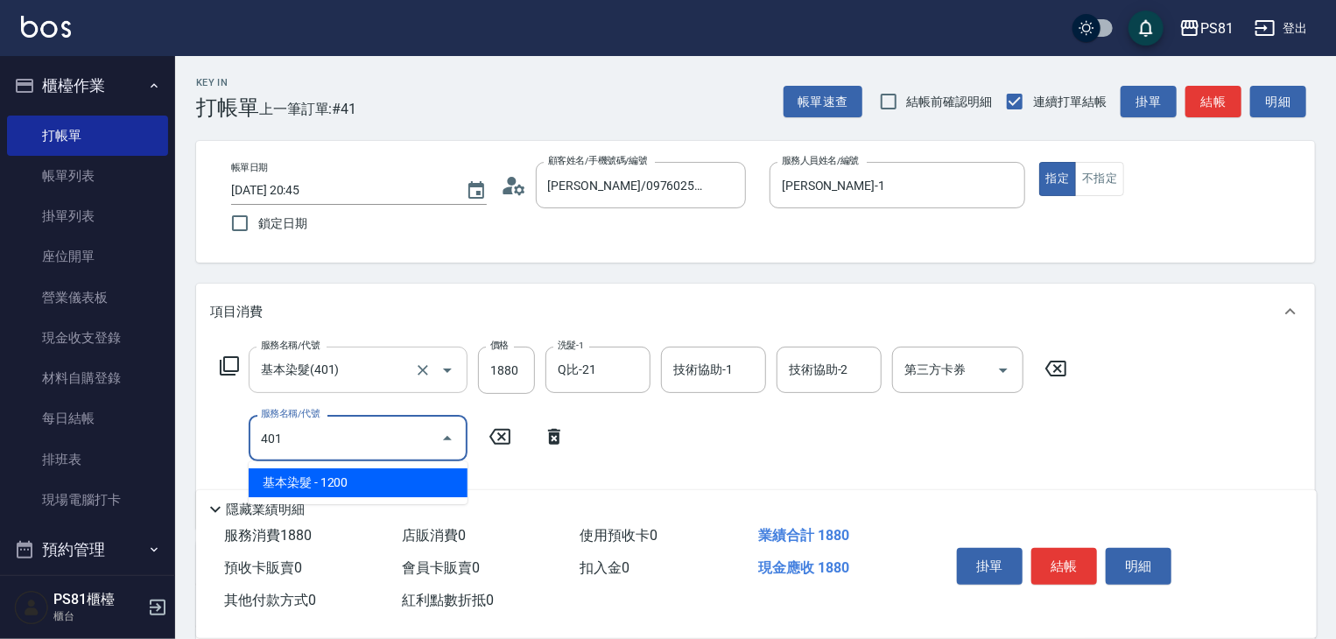
type input "基本染髮(401)"
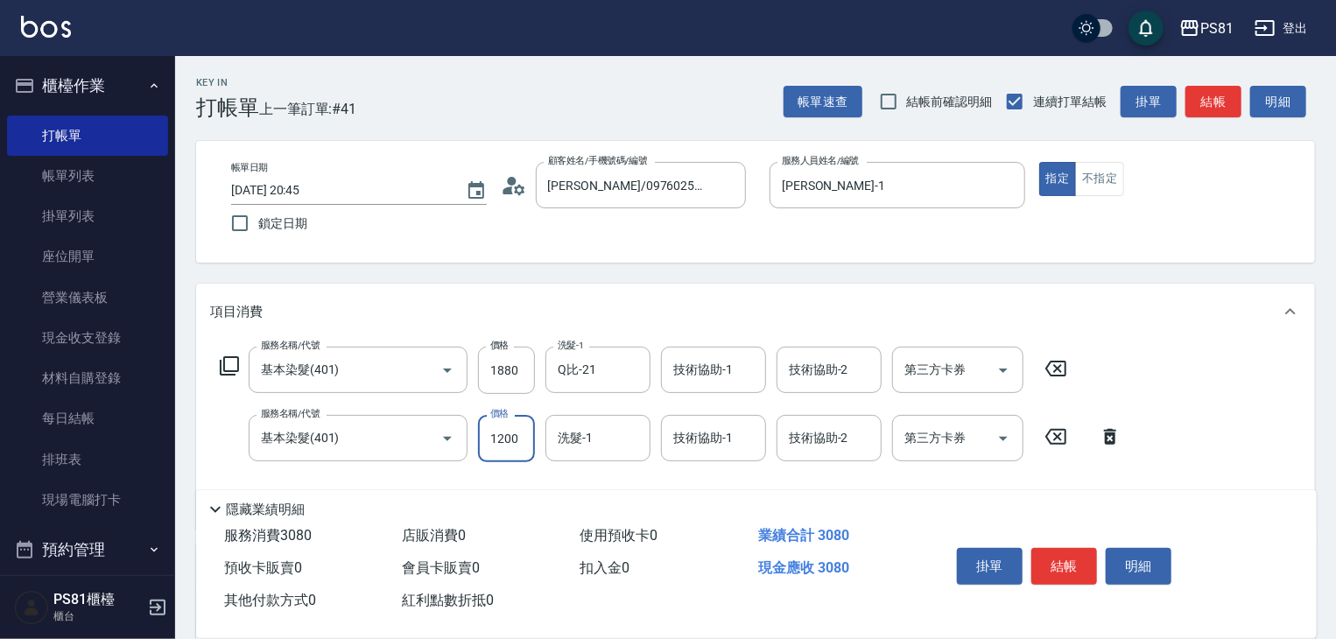
click at [513, 442] on input "1200" at bounding box center [506, 438] width 57 height 47
type input "1880"
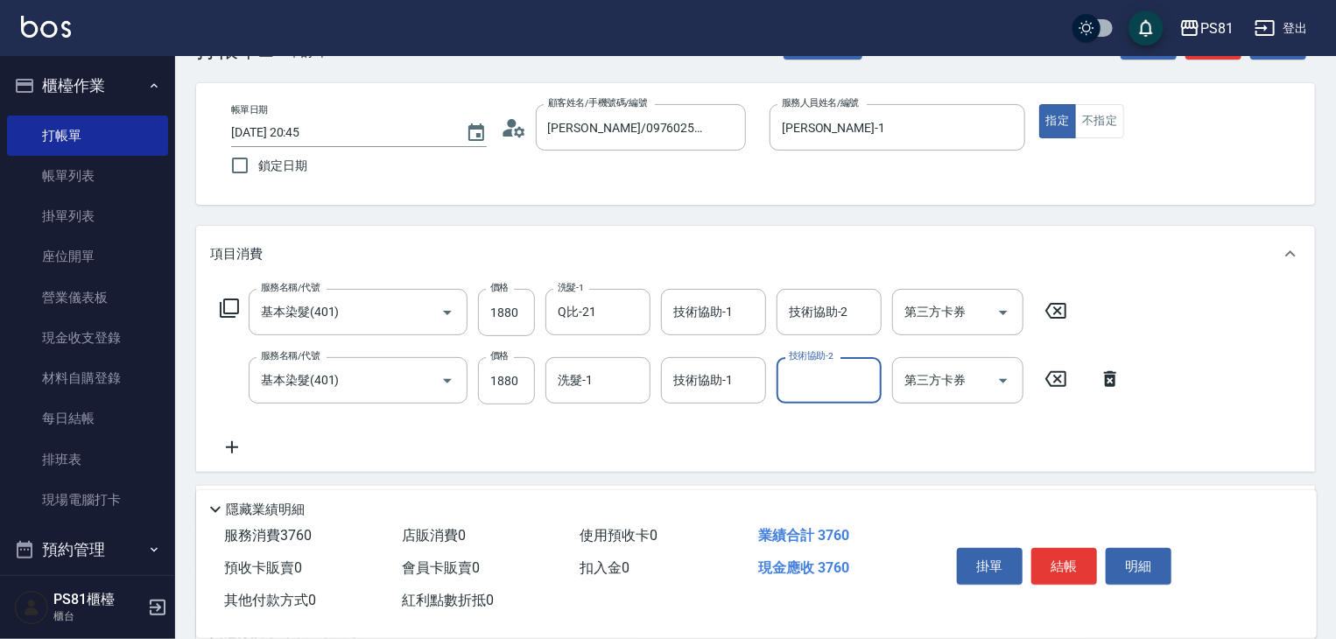
scroll to position [88, 0]
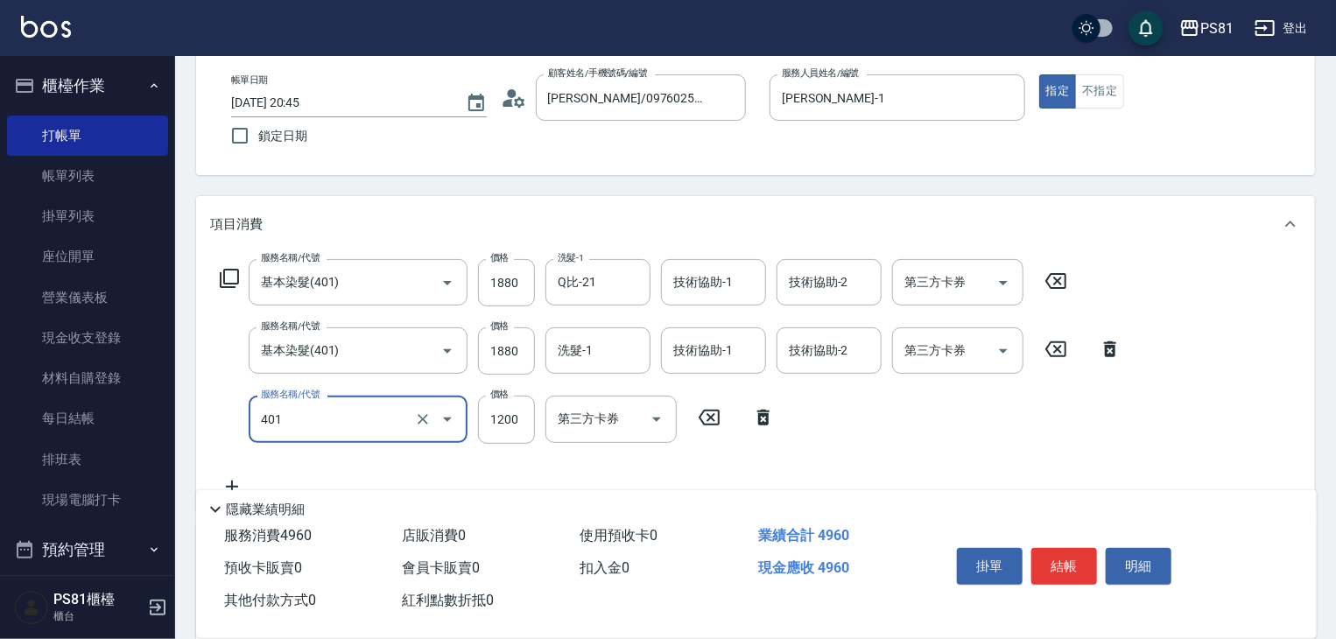
type input "基本染髮(401)"
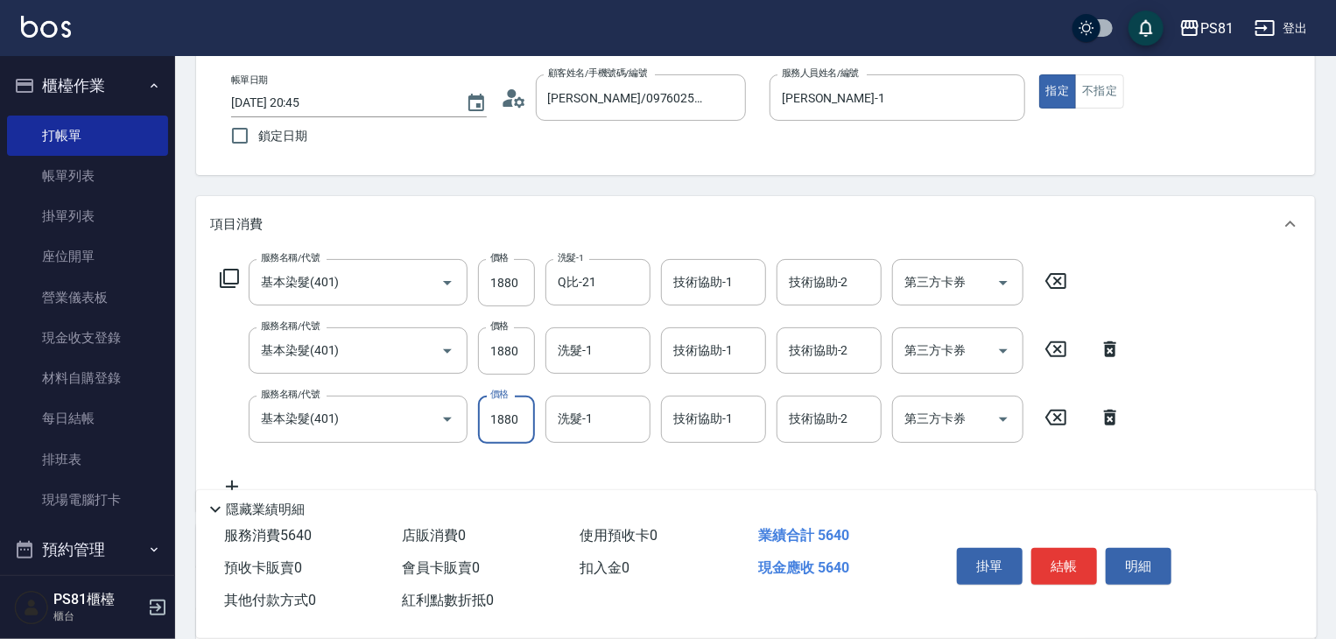
type input "1880"
type input "."
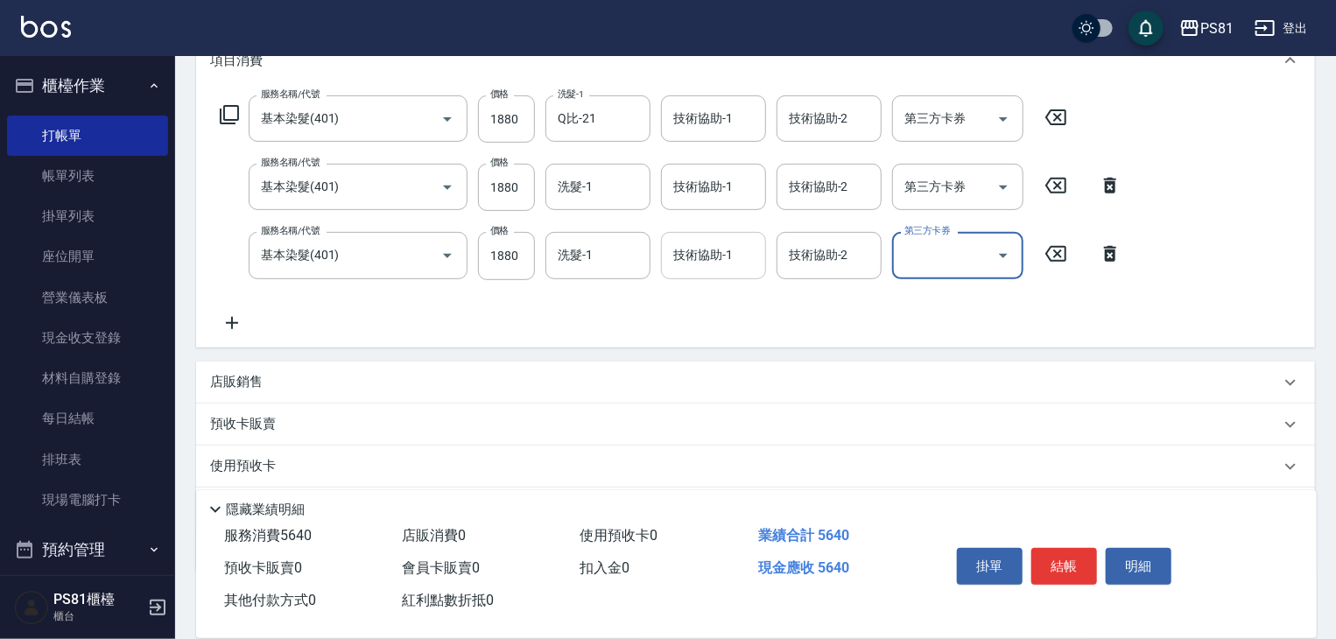
scroll to position [263, 0]
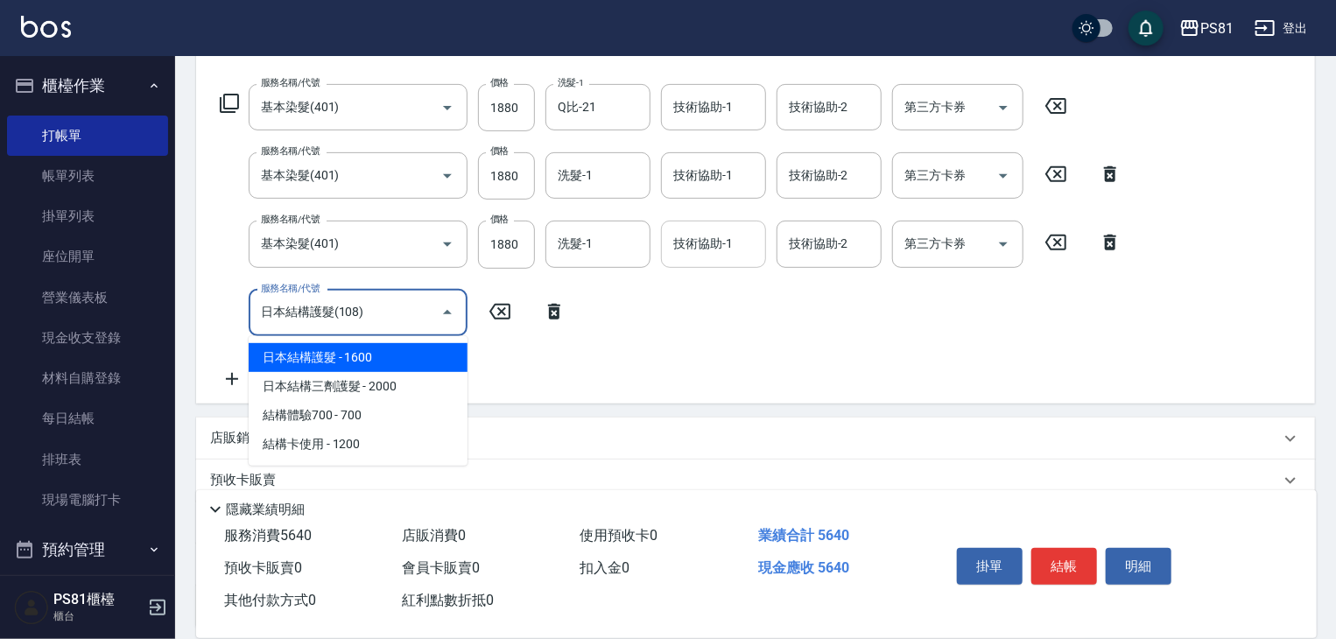
type input "日本結構護髮(108)"
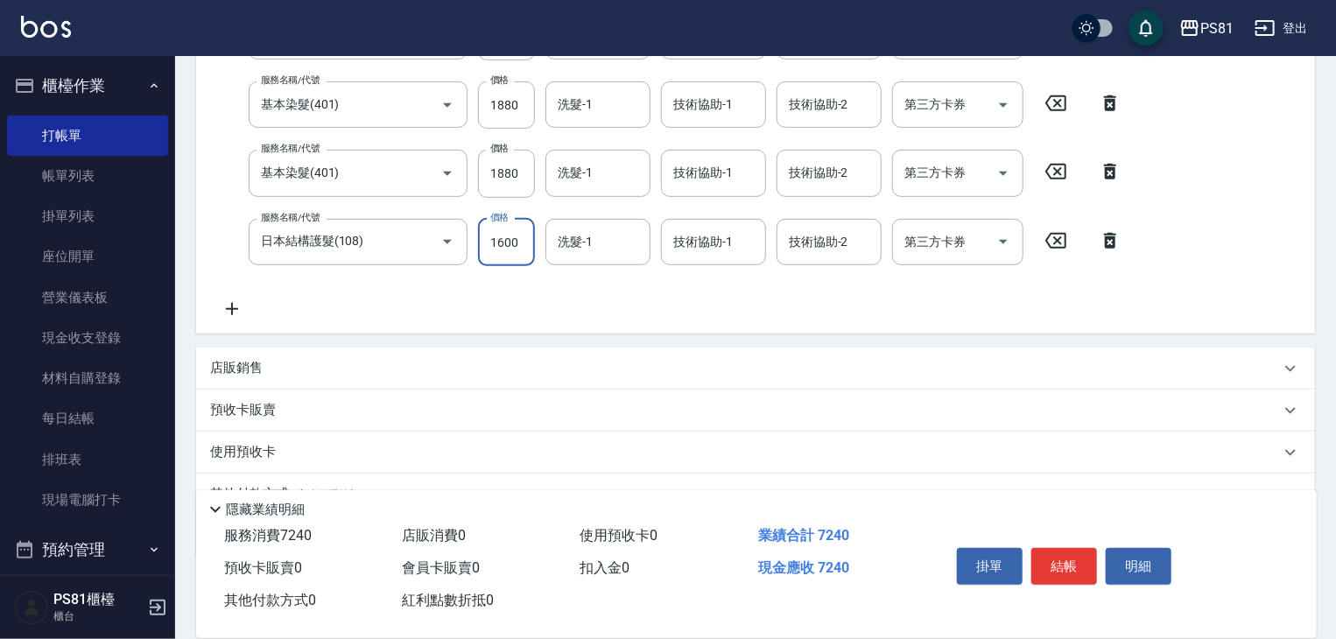
scroll to position [418, 0]
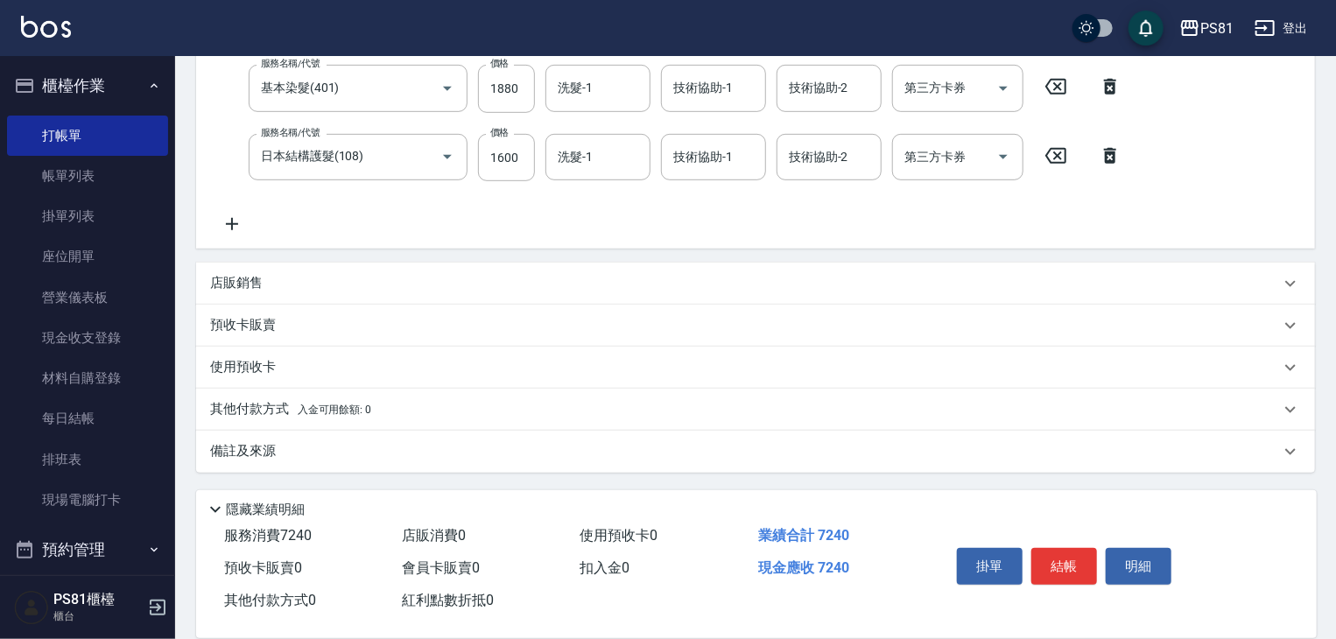
click at [326, 405] on span "入金可用餘額: 0" at bounding box center [335, 409] width 74 height 12
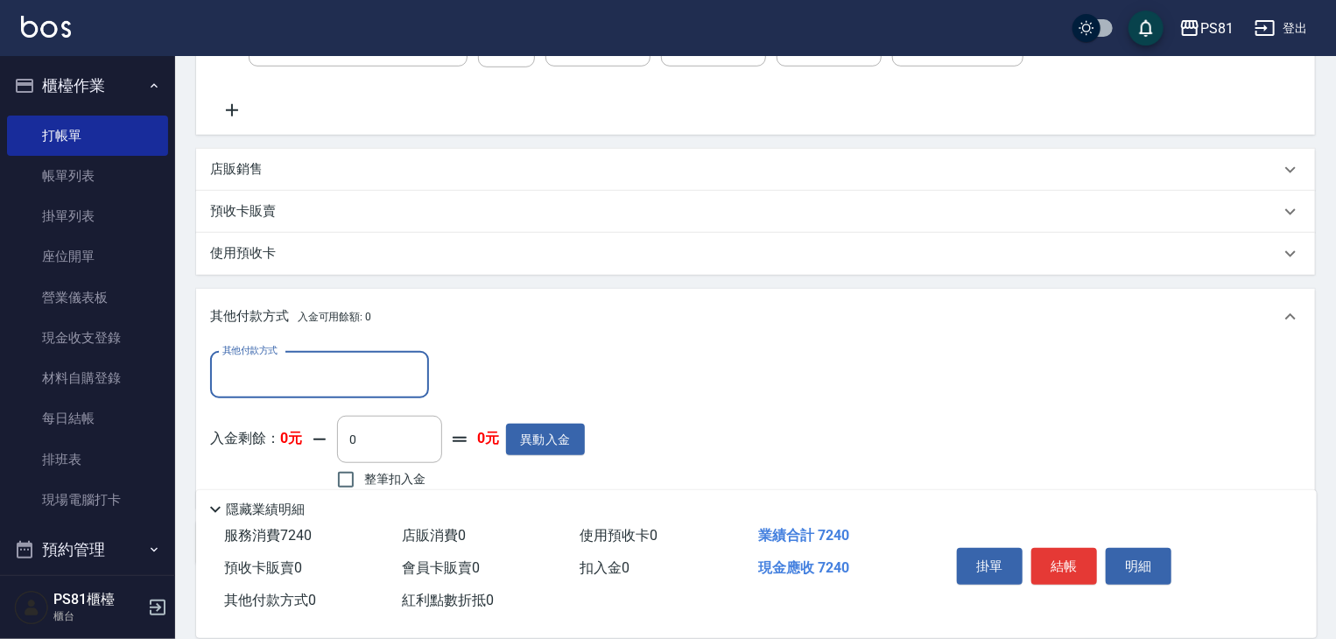
scroll to position [593, 0]
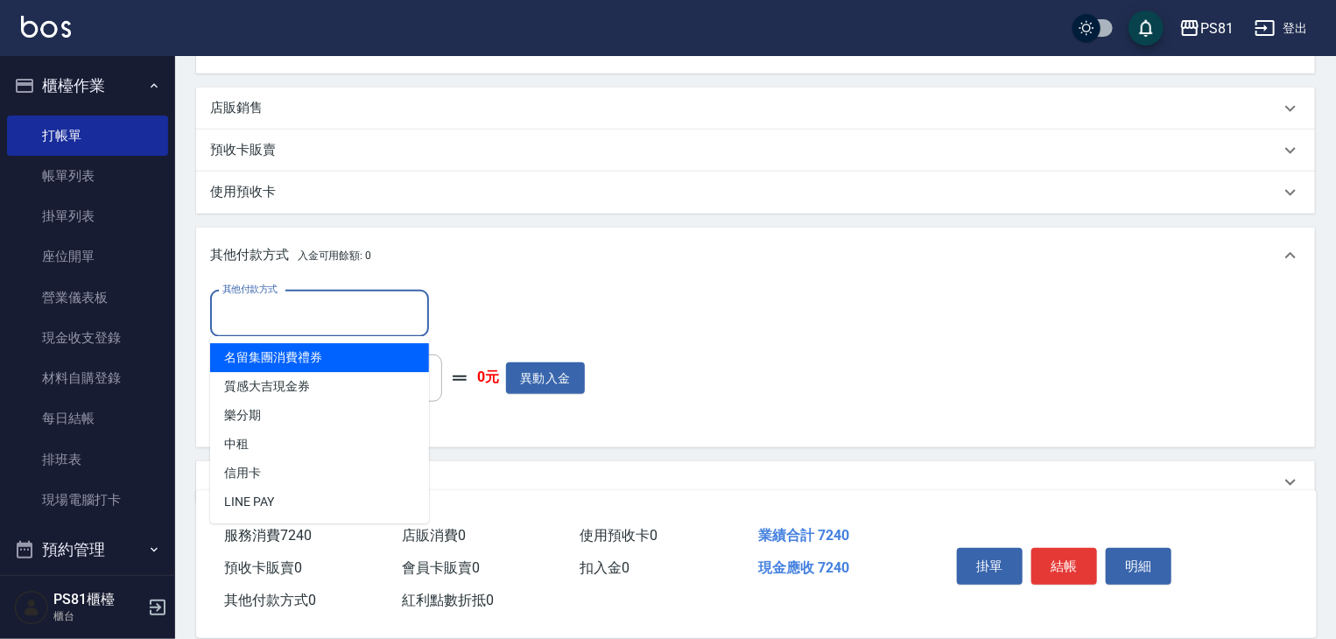
click at [287, 305] on input "其他付款方式" at bounding box center [319, 313] width 203 height 31
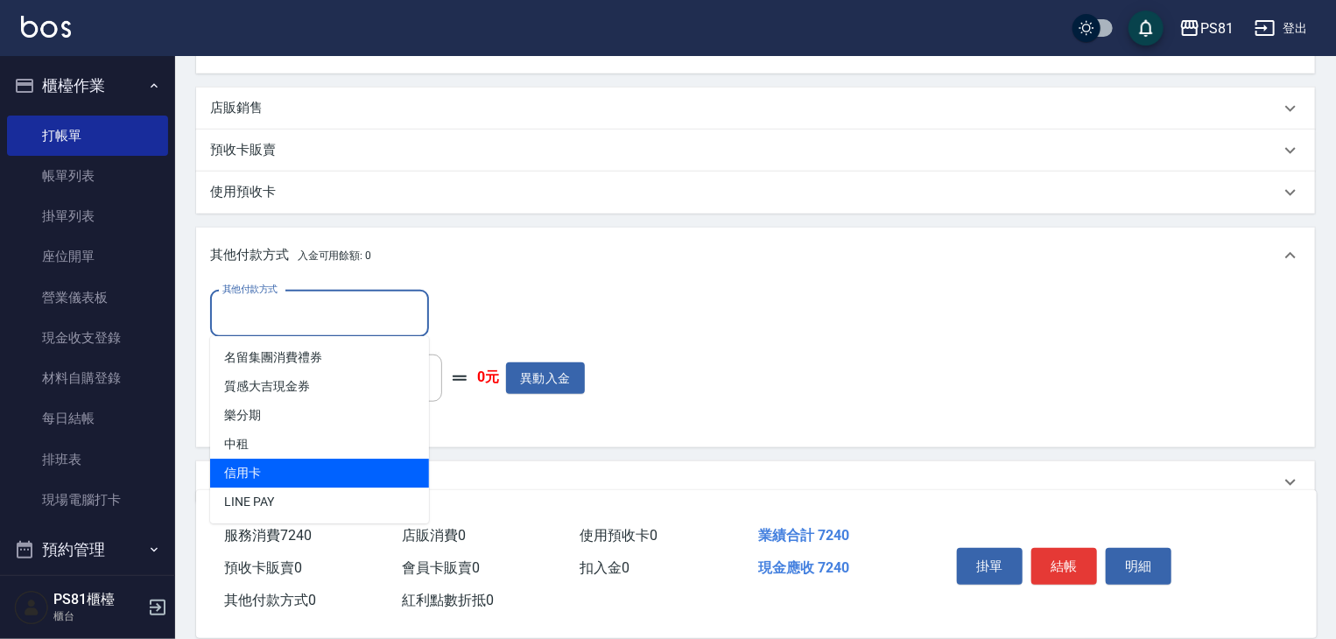
click at [272, 467] on span "信用卡" at bounding box center [319, 473] width 219 height 29
type input "信用卡"
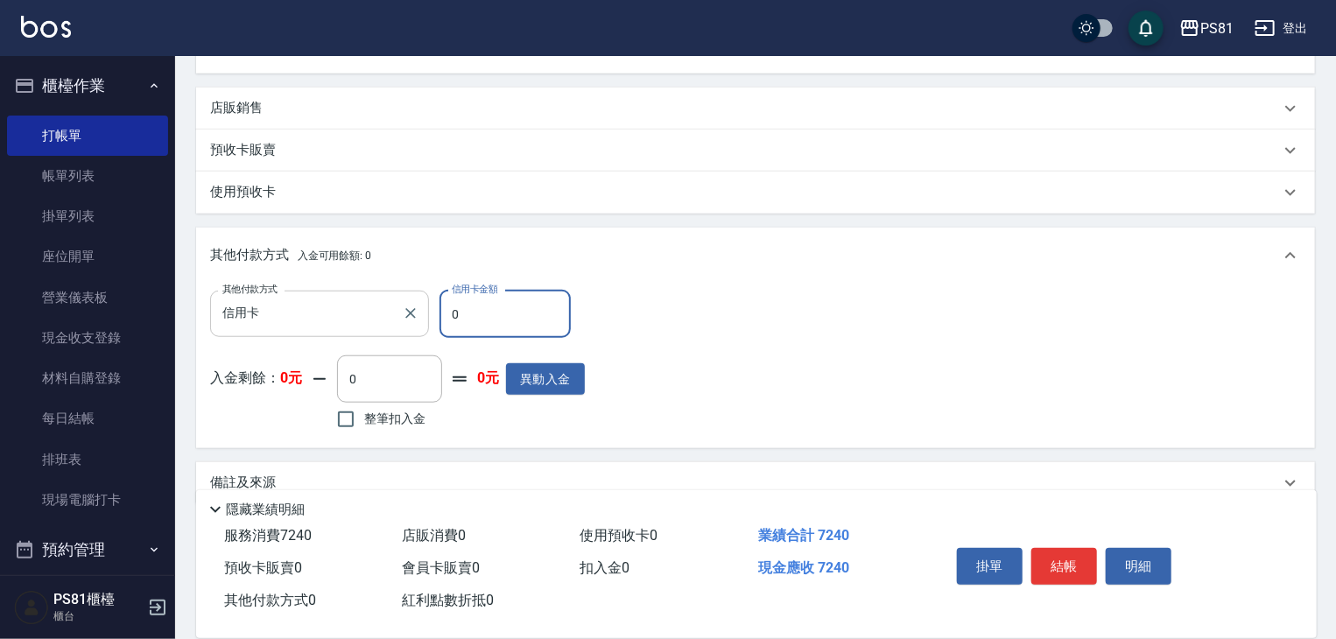
drag, startPoint x: 466, startPoint y: 308, endPoint x: 427, endPoint y: 306, distance: 38.6
click at [427, 306] on div "其他付款方式 信用卡 其他付款方式 信用卡金額 0 信用卡金額" at bounding box center [397, 314] width 375 height 47
type input "7240"
click at [1078, 565] on button "結帳" at bounding box center [1064, 566] width 66 height 37
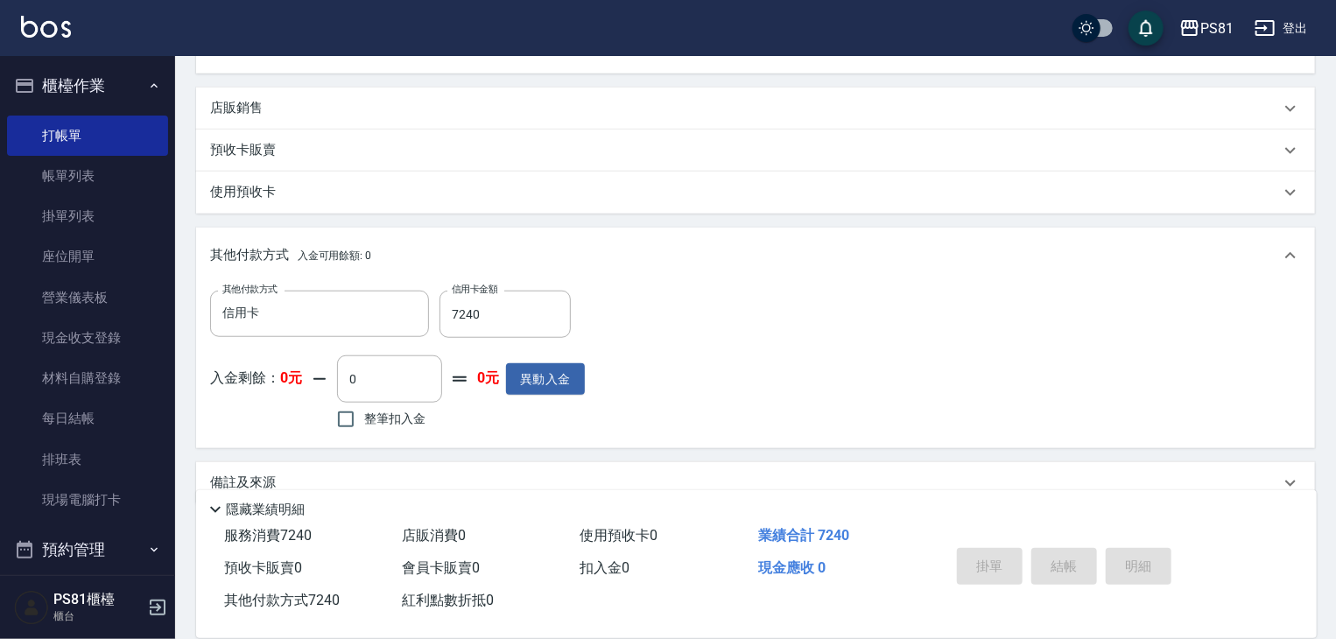
type input "2025/08/20 20:46"
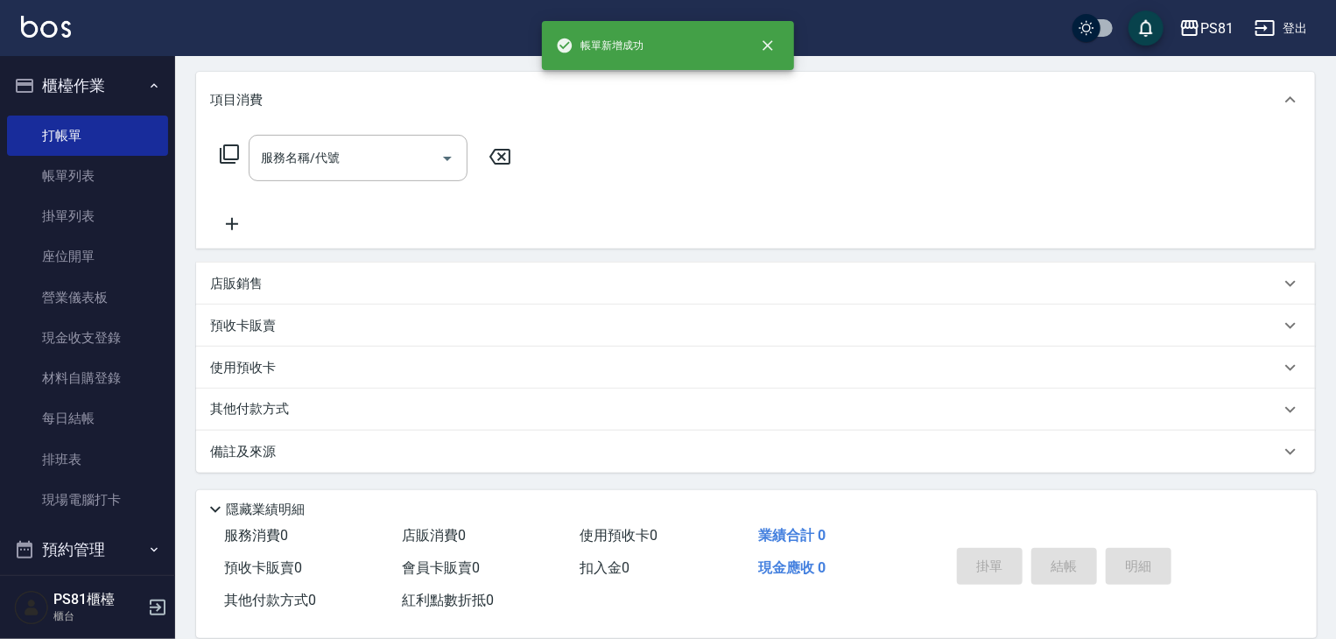
scroll to position [0, 0]
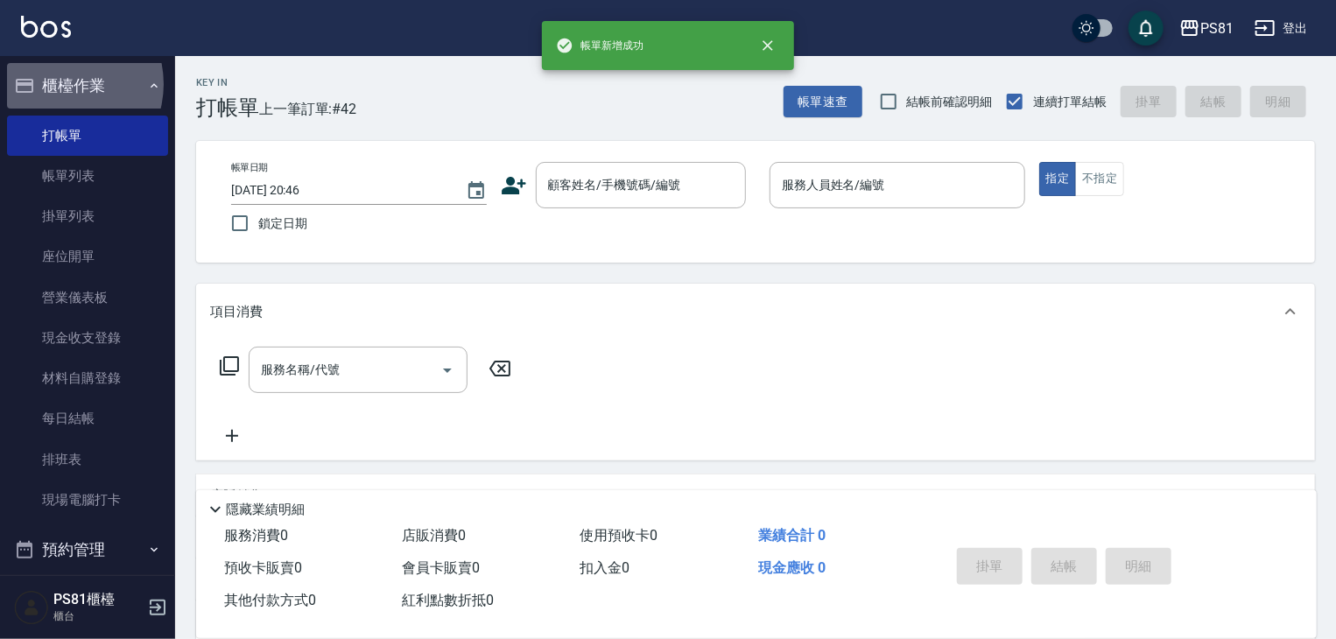
click at [63, 84] on button "櫃檯作業" at bounding box center [87, 86] width 161 height 46
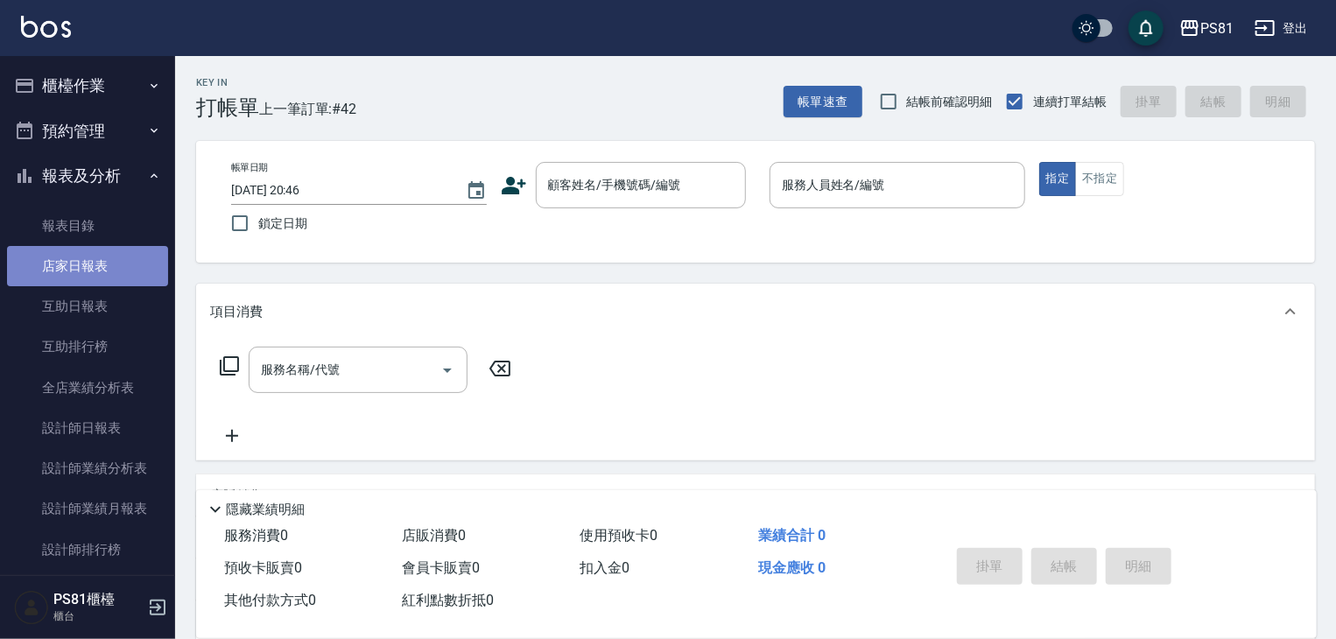
click at [98, 263] on link "店家日報表" at bounding box center [87, 266] width 161 height 40
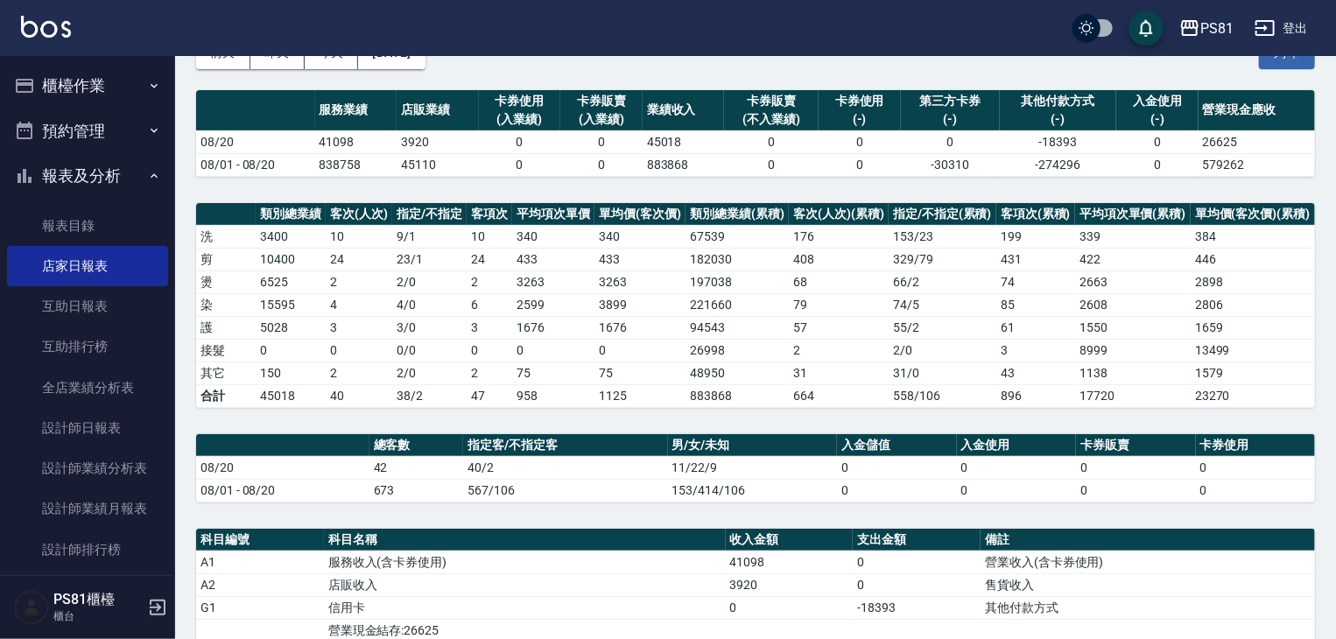
scroll to position [489, 0]
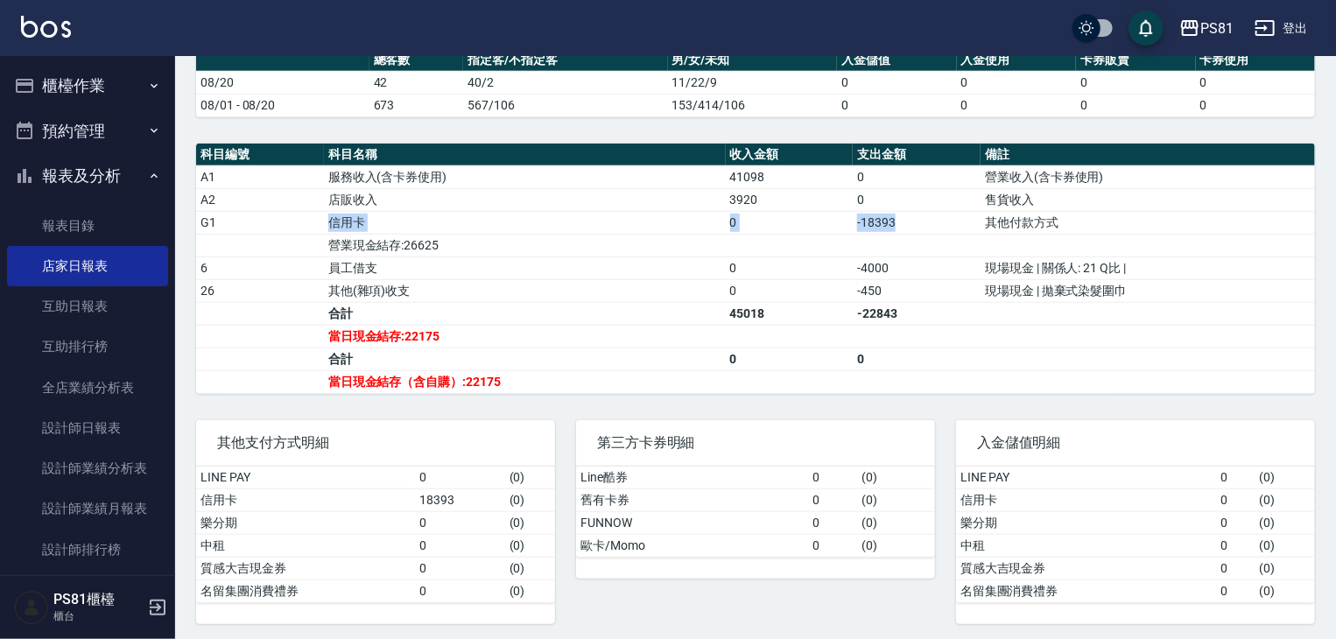
drag, startPoint x: 320, startPoint y: 218, endPoint x: 914, endPoint y: 214, distance: 593.4
click at [913, 214] on tr "G1 信用卡 0 -18393 其他付款方式" at bounding box center [755, 222] width 1119 height 23
click at [914, 214] on td "-18393" at bounding box center [916, 222] width 128 height 23
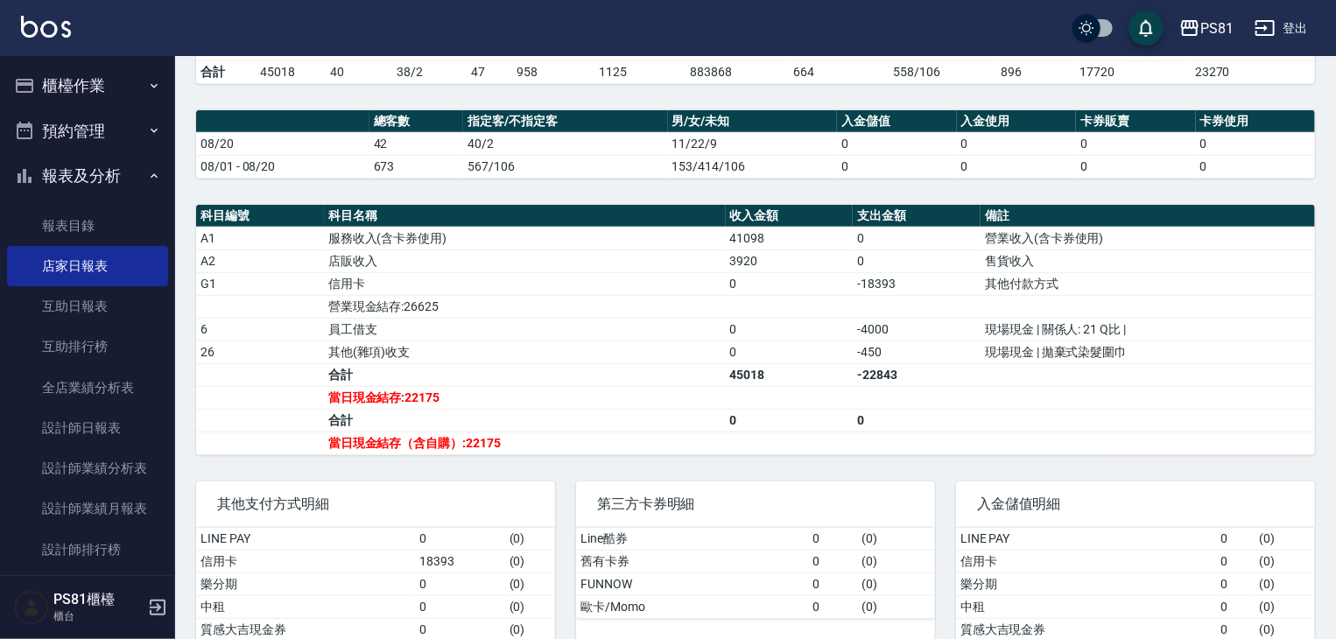
scroll to position [402, 0]
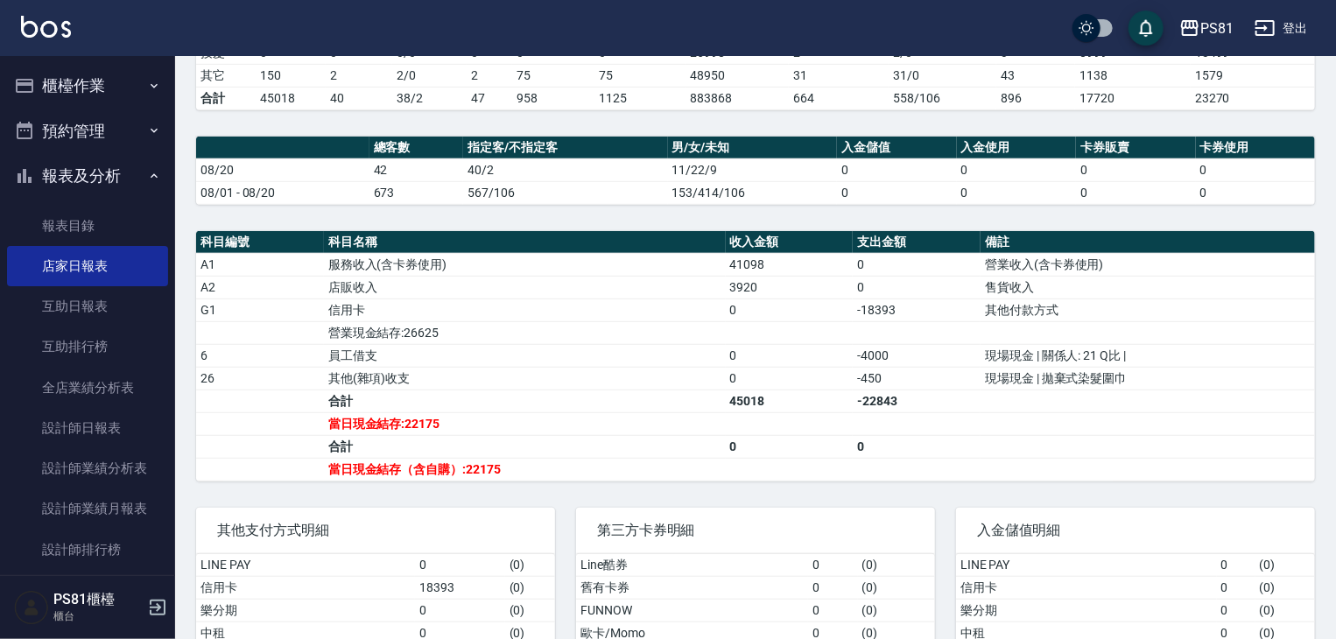
click at [57, 176] on button "報表及分析" at bounding box center [87, 176] width 161 height 46
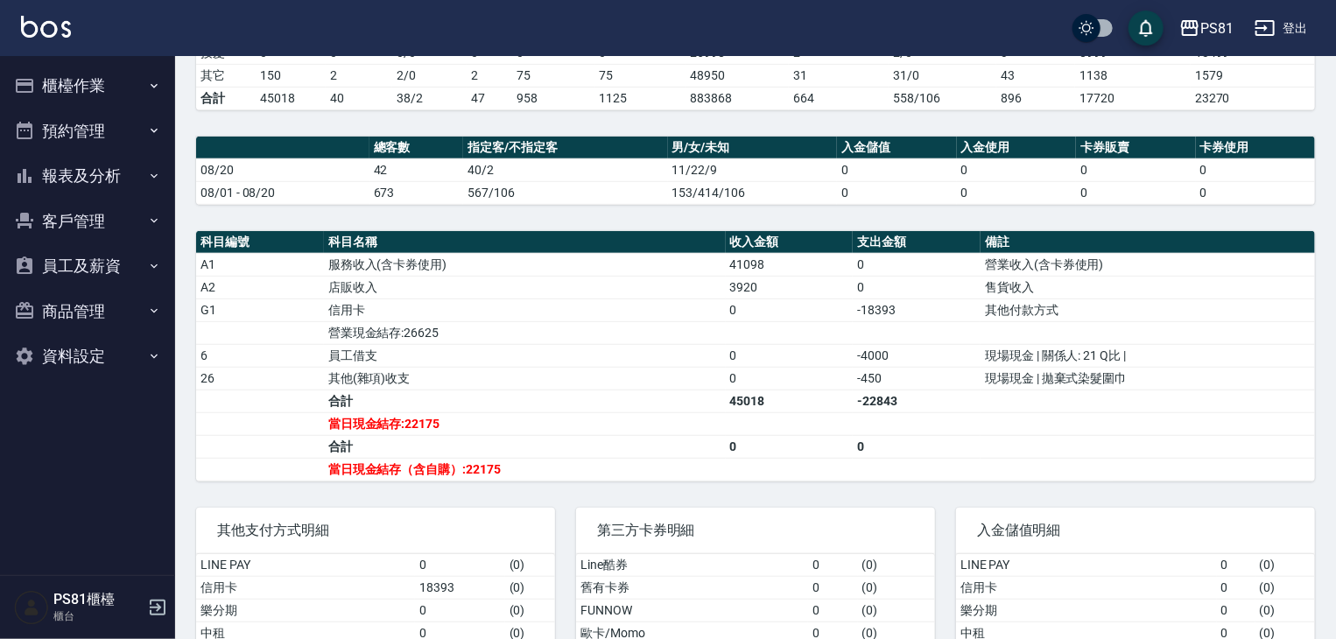
click at [81, 84] on button "櫃檯作業" at bounding box center [87, 86] width 161 height 46
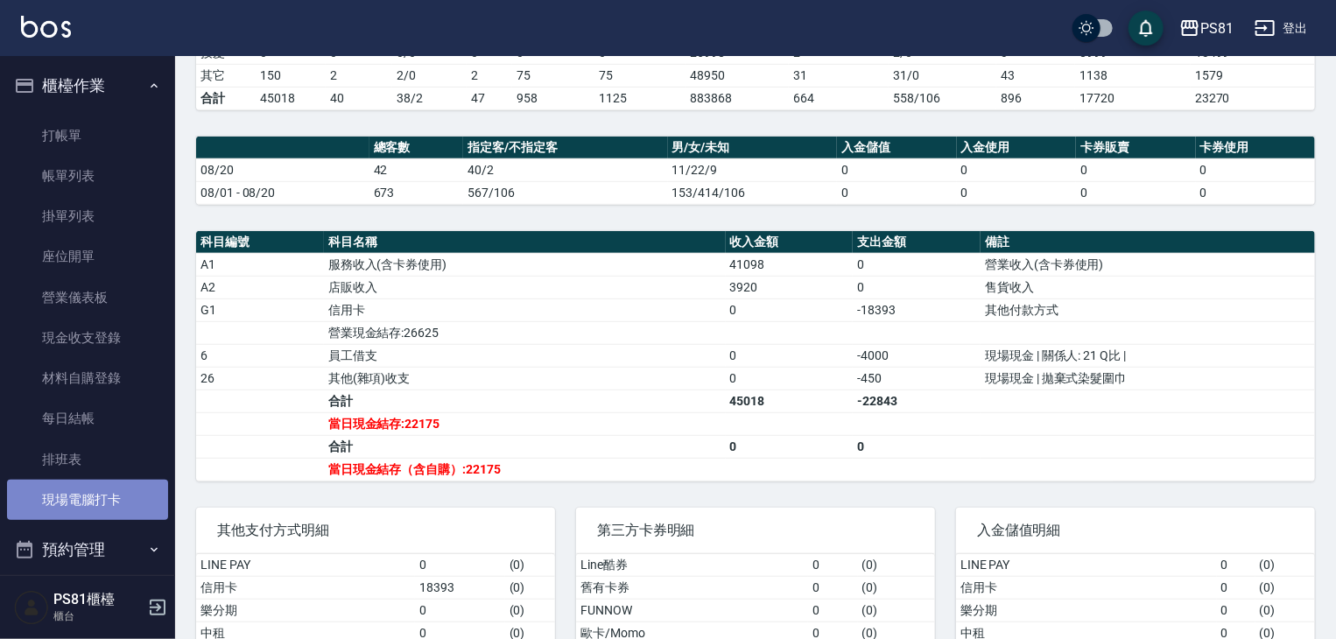
click at [116, 502] on link "現場電腦打卡" at bounding box center [87, 500] width 161 height 40
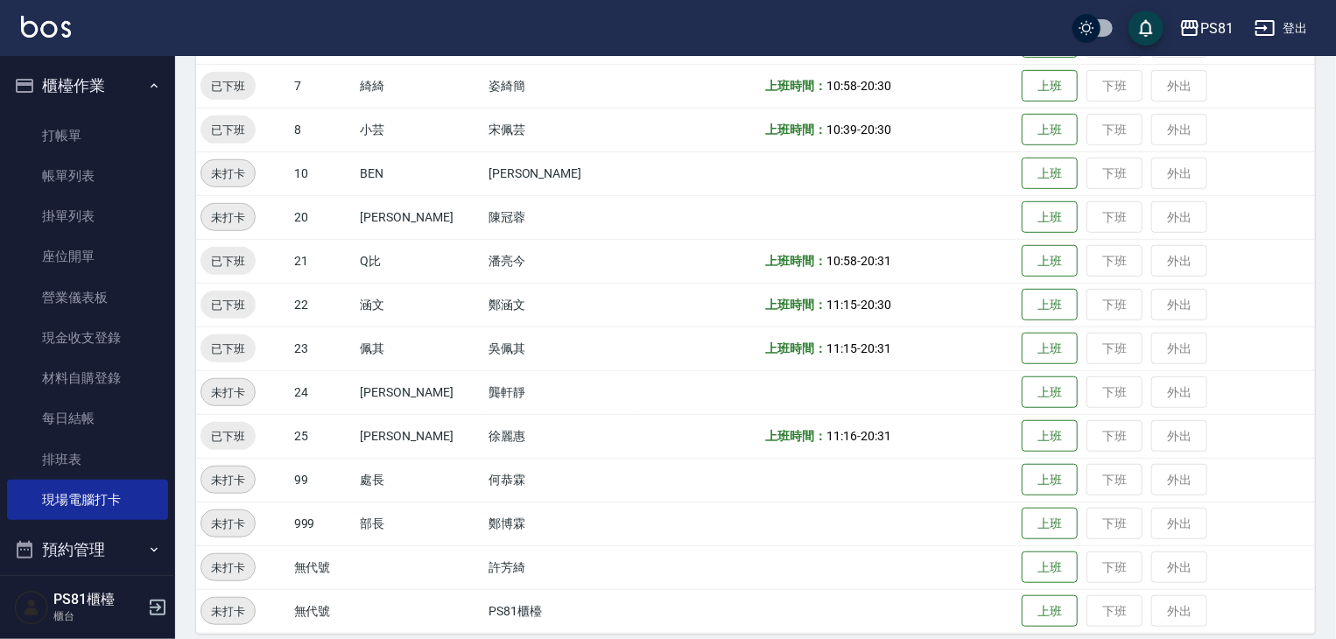
scroll to position [452, 0]
